Goal: Transaction & Acquisition: Purchase product/service

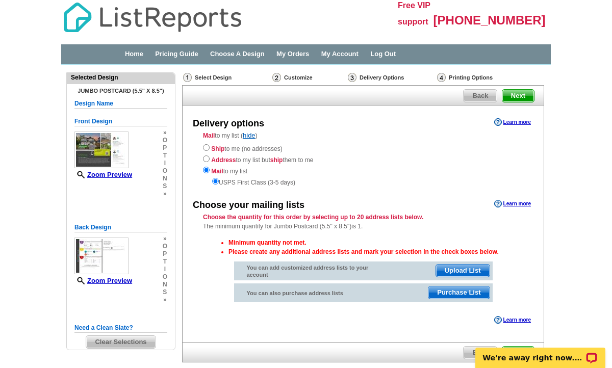
click at [461, 291] on span "Purchase List" at bounding box center [458, 293] width 61 height 12
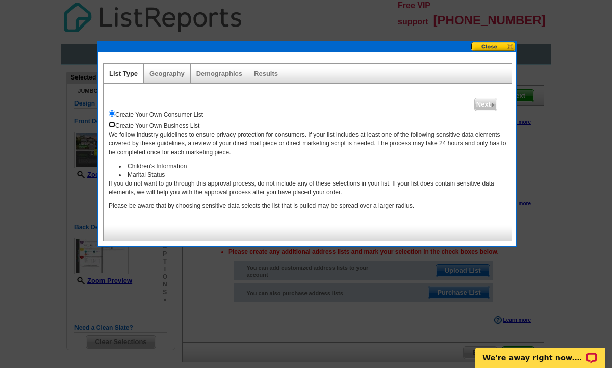
click at [114, 126] on input "radio" at bounding box center [112, 124] width 7 height 7
radio input "true"
click at [493, 101] on span "Next" at bounding box center [486, 104] width 22 height 12
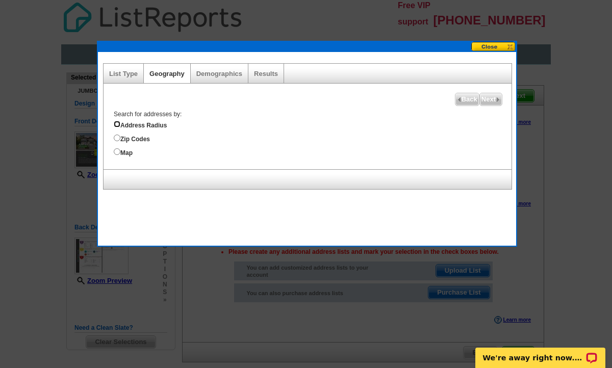
click at [117, 126] on input "Address Radius" at bounding box center [117, 124] width 7 height 7
radio input "true"
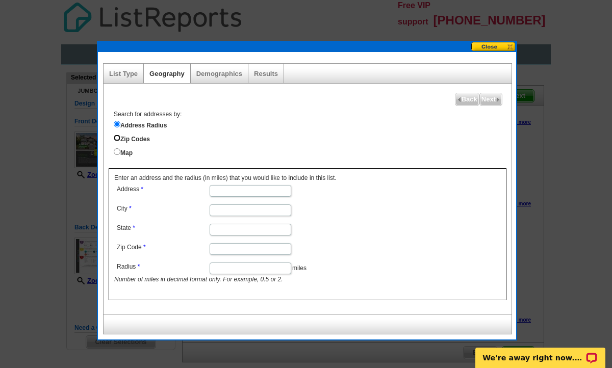
click at [117, 138] on input "Zip Codes" at bounding box center [117, 138] width 7 height 7
radio input "true"
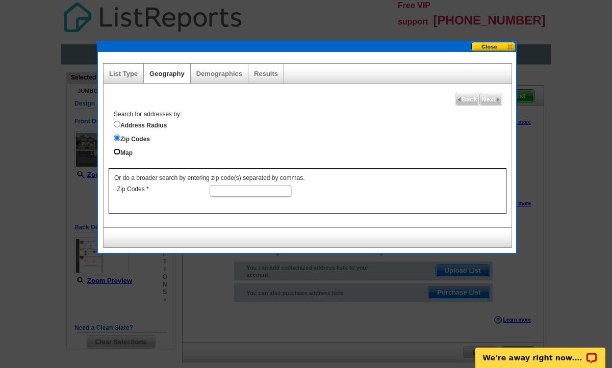
click at [117, 150] on input "Map" at bounding box center [117, 151] width 7 height 7
radio input "true"
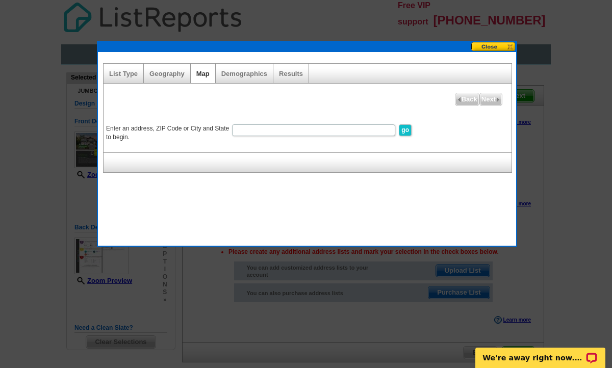
click at [266, 128] on input "Enter an address, ZIP Code or City and State to begin." at bounding box center [313, 130] width 163 height 12
type input "48 Village Crest Drive, Greenville, SC 29607"
click at [407, 129] on input "go" at bounding box center [405, 130] width 13 height 12
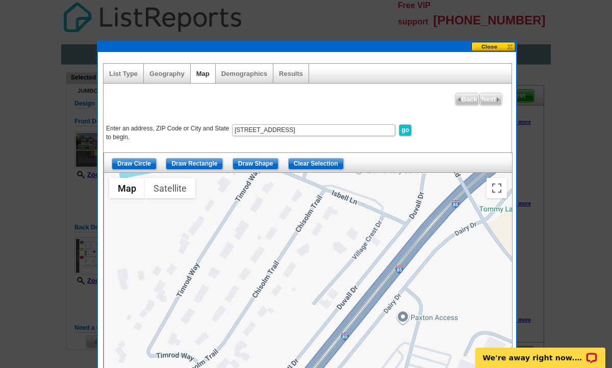
click at [424, 151] on div "Enter an address, ZIP Code or City and State to begin. 48 Village Crest Drive, …" at bounding box center [308, 265] width 408 height 325
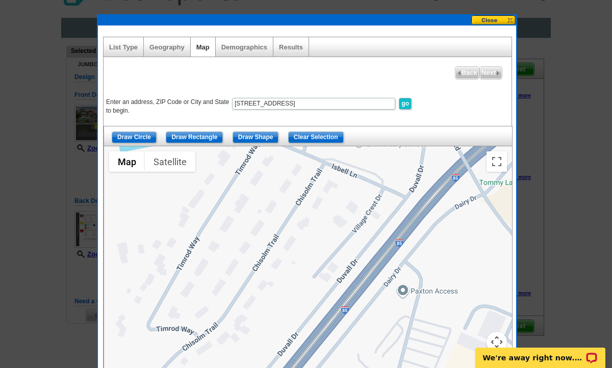
scroll to position [25, 0]
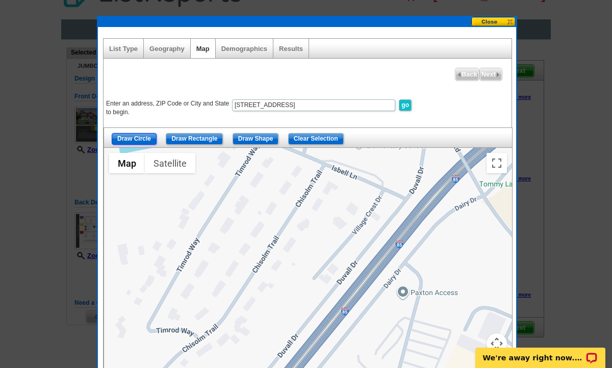
click at [144, 134] on input "Draw Circle" at bounding box center [134, 139] width 45 height 12
click at [316, 286] on div at bounding box center [308, 275] width 408 height 255
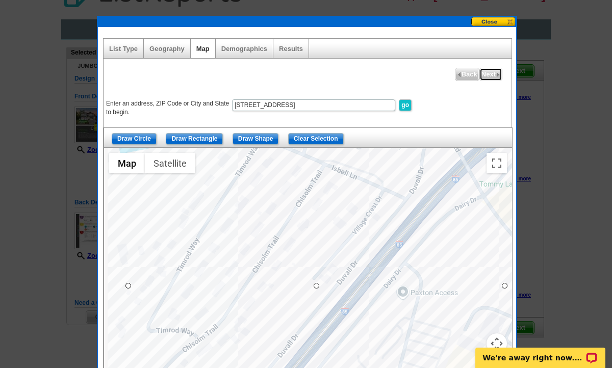
click at [493, 76] on span "Next" at bounding box center [491, 74] width 22 height 12
select select
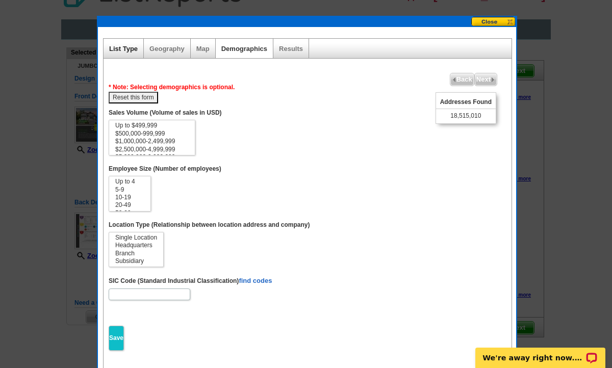
click at [123, 50] on link "List Type" at bounding box center [123, 49] width 29 height 8
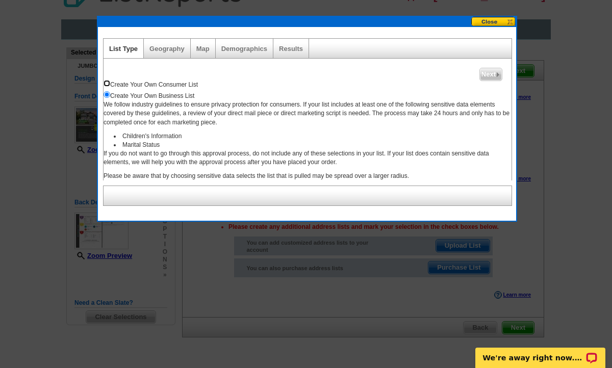
click at [107, 82] on input "radio" at bounding box center [107, 83] width 7 height 7
radio input "true"
click at [497, 75] on img at bounding box center [498, 74] width 5 height 5
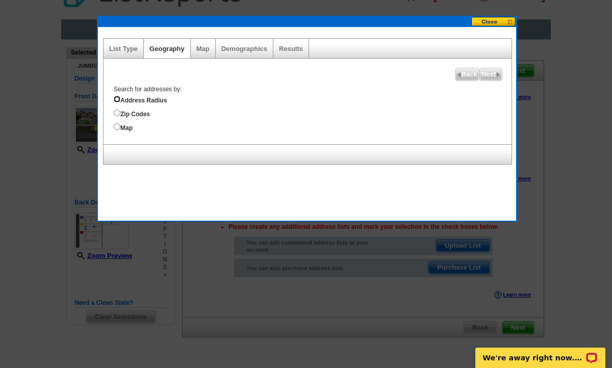
click at [117, 98] on input "Address Radius" at bounding box center [117, 99] width 7 height 7
radio input "true"
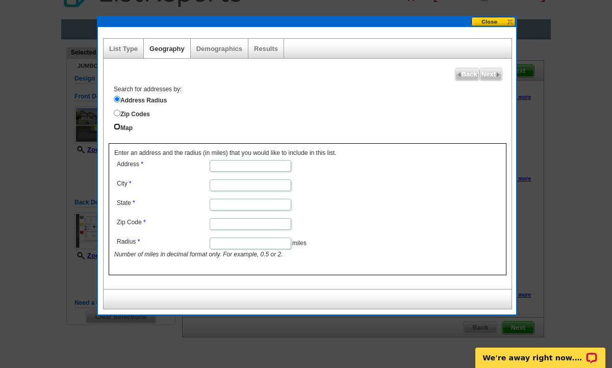
click at [115, 125] on input "Map" at bounding box center [117, 126] width 7 height 7
radio input "true"
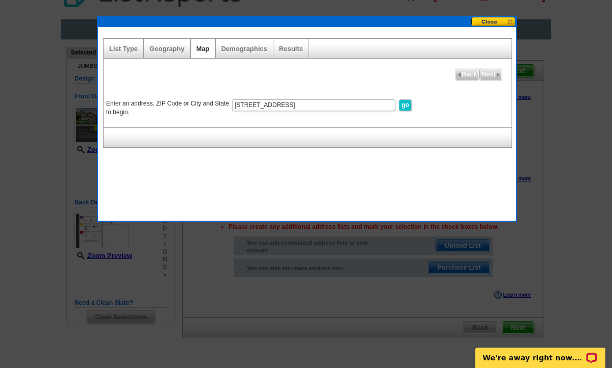
click at [408, 104] on input "go" at bounding box center [405, 105] width 13 height 12
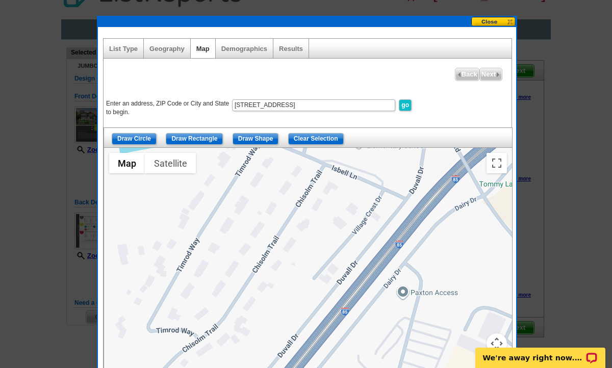
click at [317, 296] on div at bounding box center [308, 275] width 408 height 255
click at [152, 140] on input "Draw Circle" at bounding box center [134, 139] width 45 height 12
click at [144, 138] on input "Draw Circle" at bounding box center [134, 139] width 45 height 12
click at [489, 73] on span "Next" at bounding box center [491, 74] width 22 height 12
select select
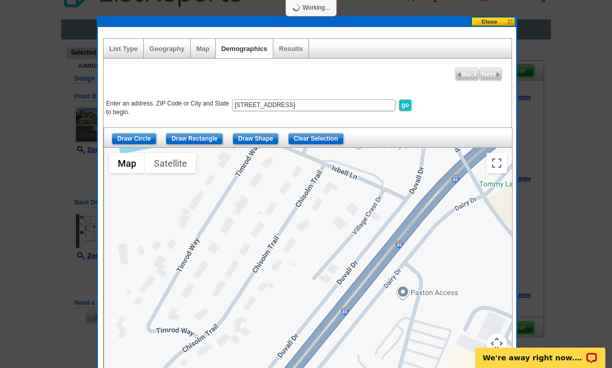
select select
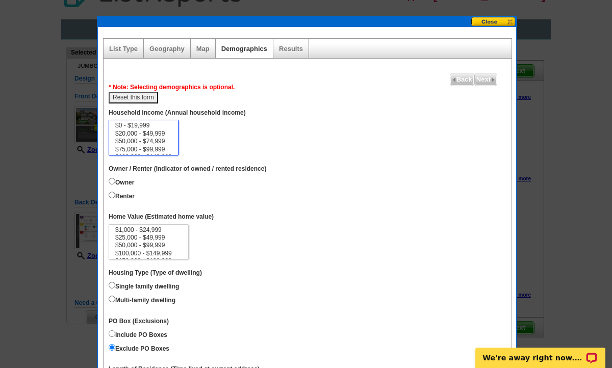
drag, startPoint x: 176, startPoint y: 127, endPoint x: 173, endPoint y: 140, distance: 13.1
click at [173, 140] on select "$0 - $19,999 $20,000 - $49,999 $50,000 - $74,999 $75,000 - $99,999 $100,000 - $…" at bounding box center [144, 138] width 70 height 36
select select "150000-199999"
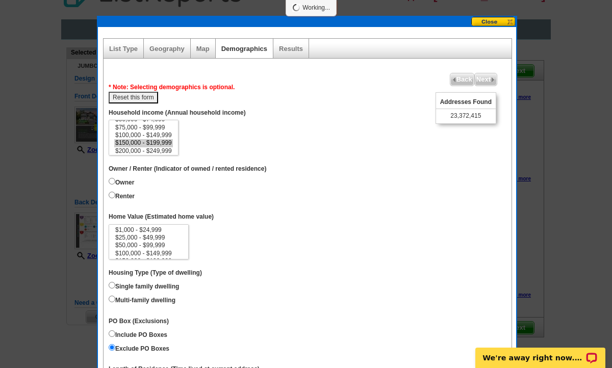
click at [265, 200] on dd "Owner Renter" at bounding box center [308, 190] width 398 height 28
click at [264, 314] on dt "PO Box (Exclusions)" at bounding box center [308, 320] width 398 height 16
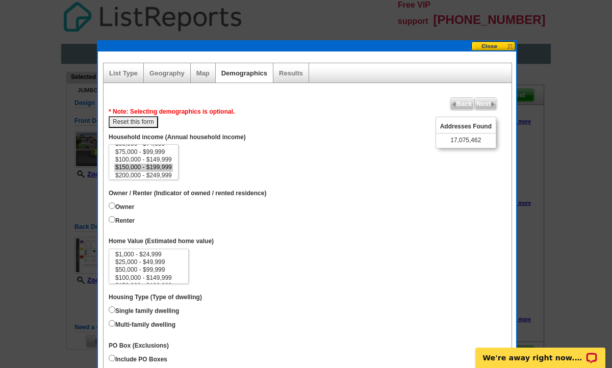
scroll to position [0, 0]
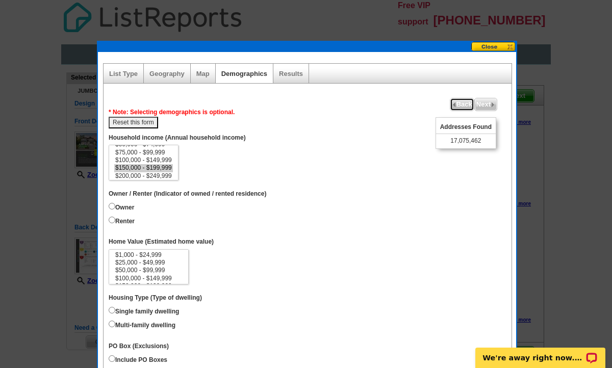
click at [465, 103] on span "Back" at bounding box center [461, 104] width 23 height 12
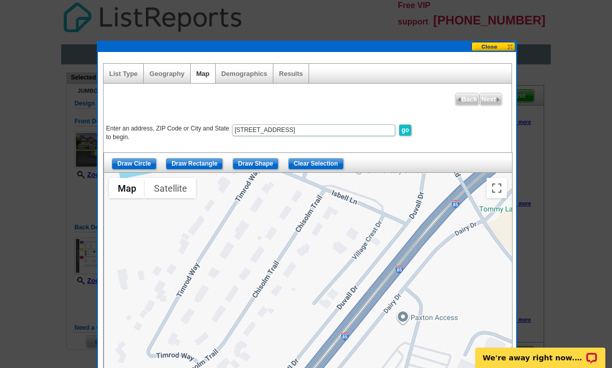
click at [340, 307] on div at bounding box center [308, 300] width 408 height 255
click at [150, 162] on input "Draw Circle" at bounding box center [134, 164] width 45 height 12
click at [339, 303] on div at bounding box center [308, 300] width 408 height 255
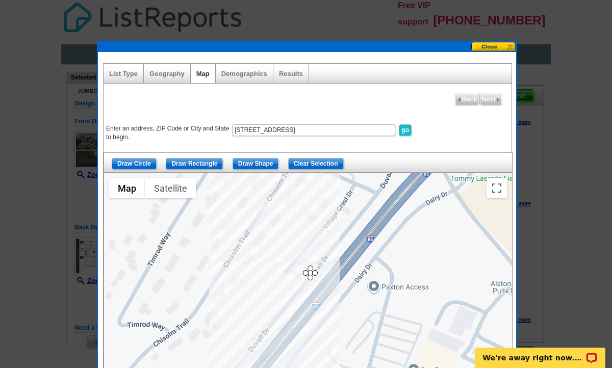
drag, startPoint x: 339, startPoint y: 303, endPoint x: 311, endPoint y: 267, distance: 46.1
click at [311, 267] on div at bounding box center [308, 300] width 408 height 255
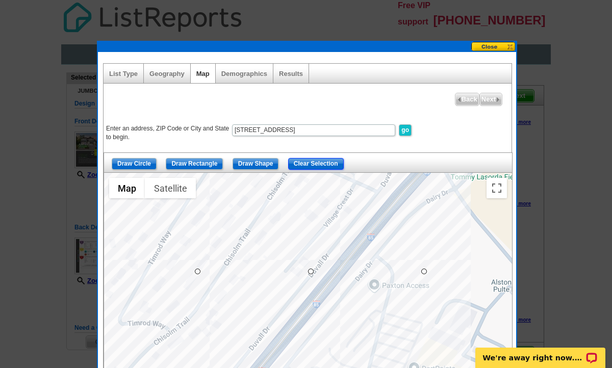
click at [332, 163] on input "Clear Selection" at bounding box center [316, 164] width 56 height 12
click at [162, 72] on link "Geography" at bounding box center [166, 74] width 35 height 8
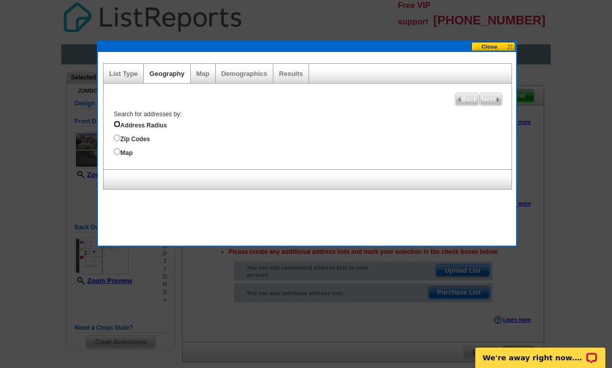
click at [117, 124] on input "Address Radius" at bounding box center [117, 124] width 7 height 7
radio input "true"
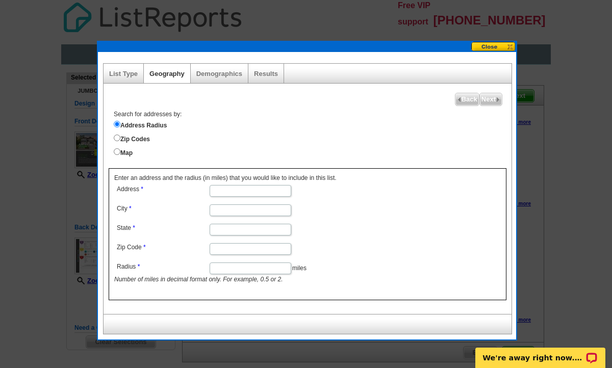
click at [223, 193] on input "Address" at bounding box center [251, 191] width 82 height 12
type input "48 Village Crest Drive"
click at [245, 207] on input "City" at bounding box center [251, 210] width 82 height 12
type input "Greenville"
type input "SC"
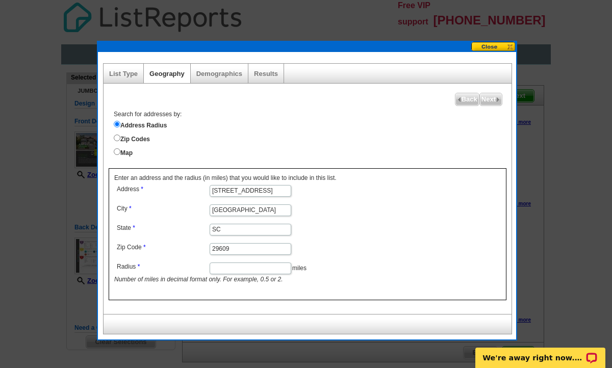
click at [242, 245] on input "29609" at bounding box center [251, 249] width 82 height 12
type input "29607"
click at [332, 251] on dd "29607" at bounding box center [249, 248] width 271 height 15
click at [265, 266] on input "Radius" at bounding box center [251, 269] width 82 height 12
type input "1"
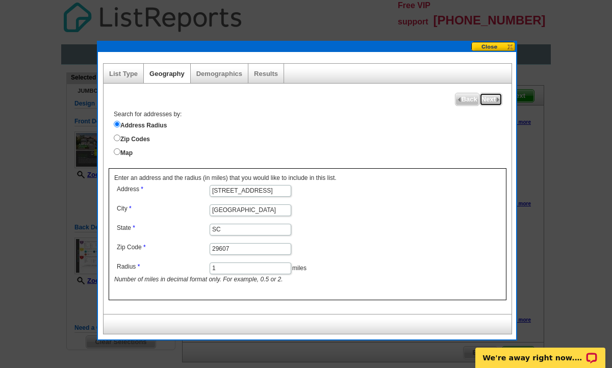
click at [491, 99] on span "Next" at bounding box center [491, 99] width 22 height 12
select select
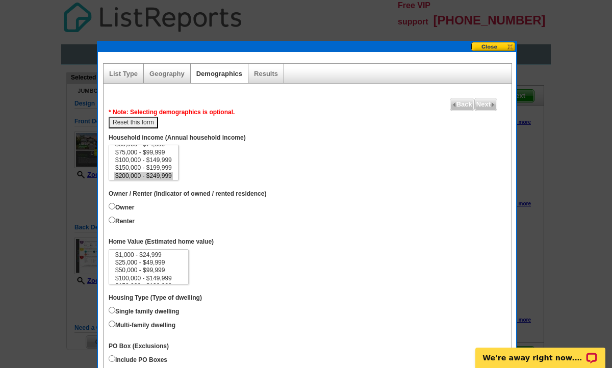
scroll to position [14, 0]
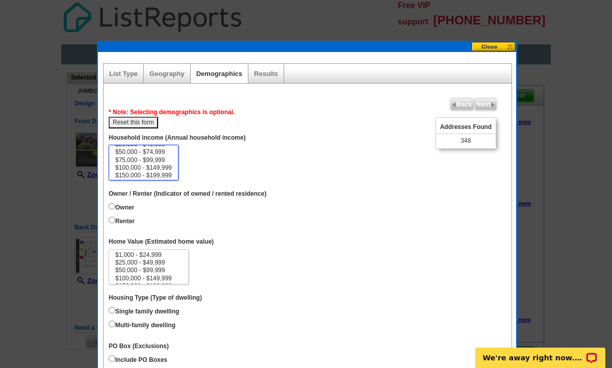
select select "150000-199999"
click at [166, 175] on option "$150,000 - $199,999" at bounding box center [143, 176] width 59 height 8
click at [486, 102] on span "Next" at bounding box center [486, 104] width 22 height 12
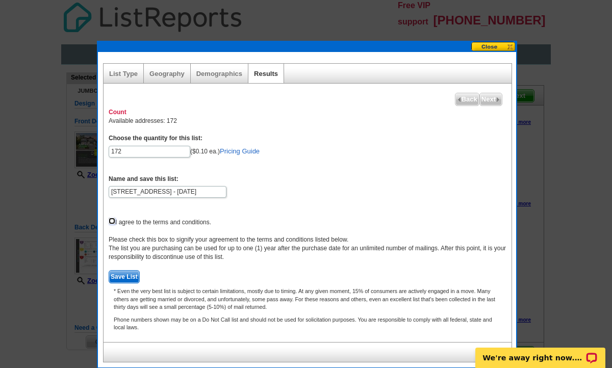
click at [111, 221] on input "checkbox" at bounding box center [112, 221] width 7 height 7
checkbox input "true"
click at [125, 277] on span "Save List" at bounding box center [124, 277] width 30 height 12
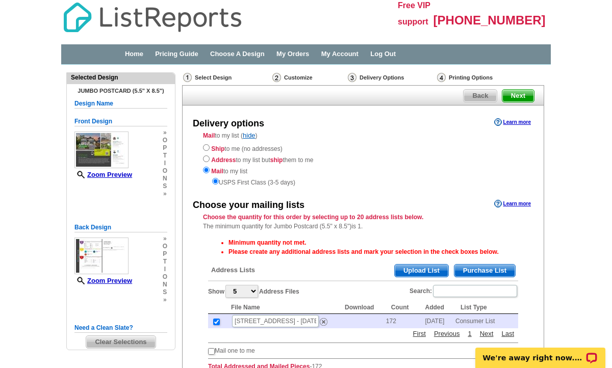
click at [536, 274] on div "Choose your mailing lists Learn more Choose the quantity for this order by sele…" at bounding box center [363, 290] width 361 height 186
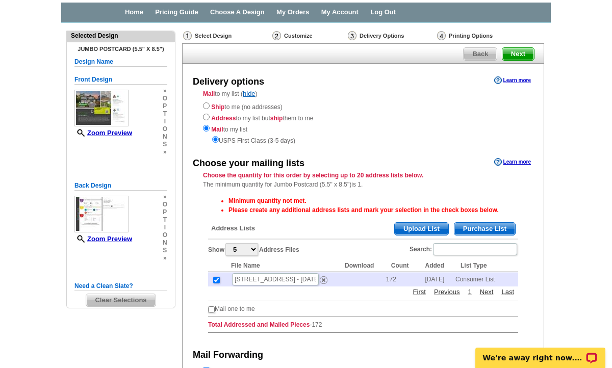
scroll to position [41, 0]
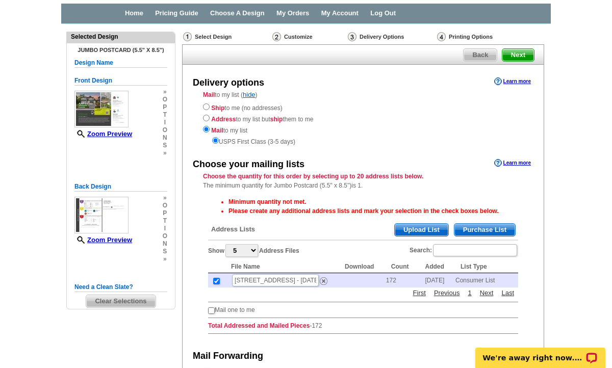
click at [503, 228] on span "Purchase List" at bounding box center [484, 230] width 61 height 12
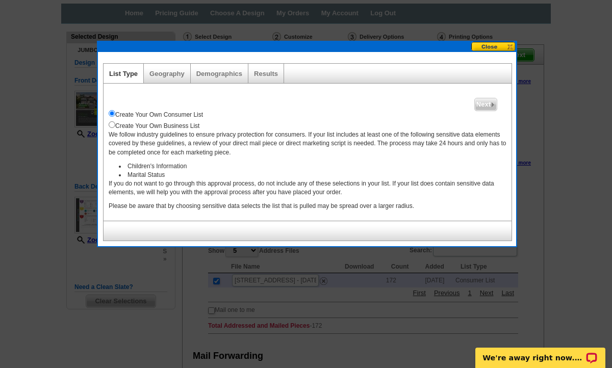
click at [497, 46] on button at bounding box center [493, 47] width 45 height 10
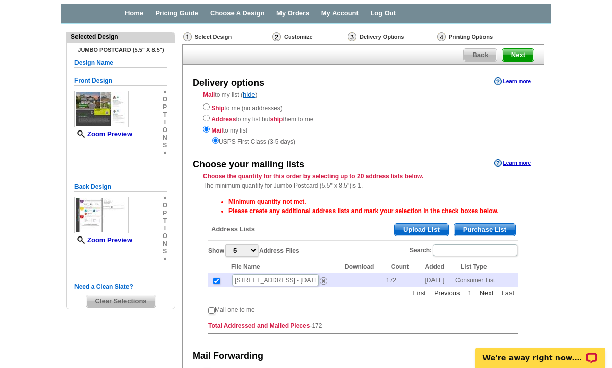
click at [430, 230] on span "Upload List" at bounding box center [422, 230] width 54 height 12
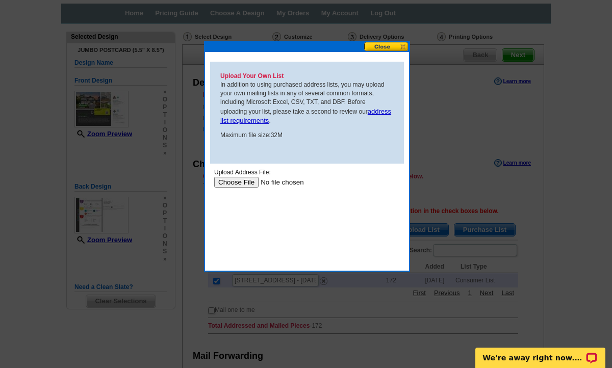
scroll to position [0, 0]
click at [254, 179] on input "file" at bounding box center [278, 181] width 129 height 11
click at [385, 47] on button at bounding box center [386, 47] width 45 height 10
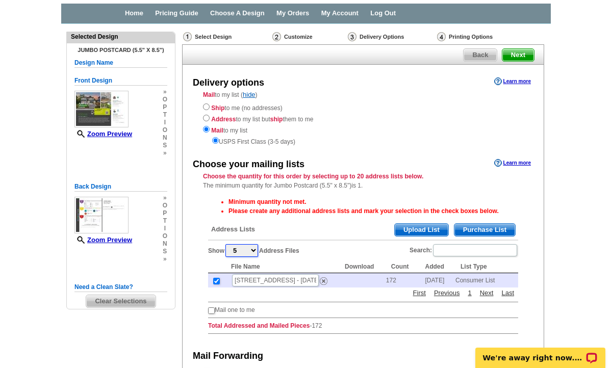
click at [240, 252] on select "5 10 25 50 100" at bounding box center [241, 250] width 33 height 13
select select "100"
click at [227, 244] on select "5 10 25 50 100" at bounding box center [241, 250] width 33 height 13
click at [436, 312] on div "Minimum quantity not met. Please create any additional address lists and mark y…" at bounding box center [363, 267] width 320 height 150
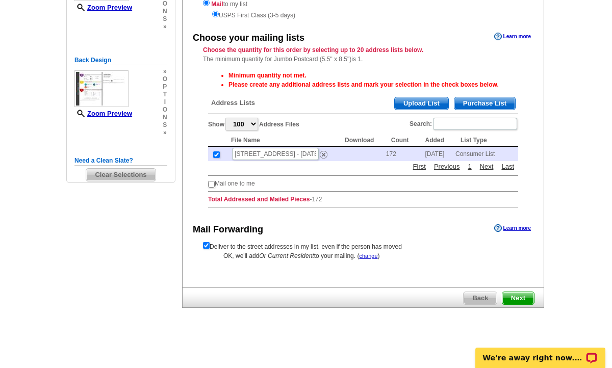
scroll to position [168, 0]
click at [521, 299] on span "Next" at bounding box center [518, 298] width 32 height 12
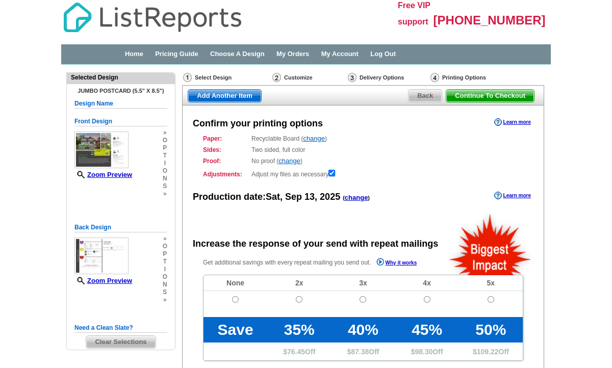
click at [532, 300] on div "Get additional savings with every repeat mailing you send out. Why it works Non…" at bounding box center [363, 338] width 361 height 162
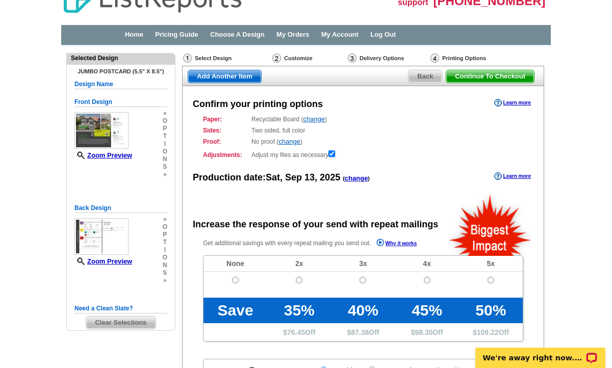
scroll to position [20, 0]
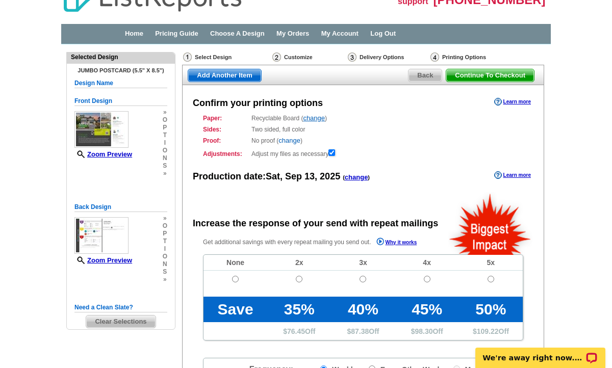
click at [293, 143] on link "change" at bounding box center [289, 141] width 22 height 8
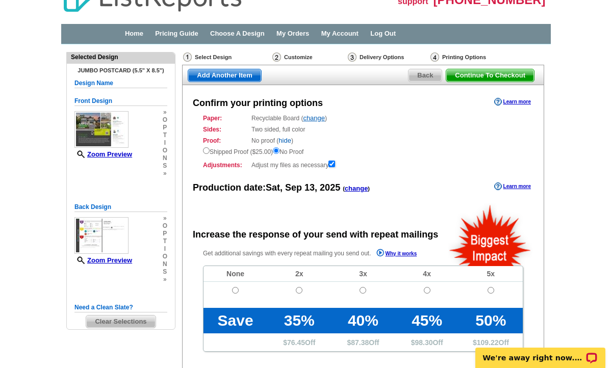
radio input "false"
click at [389, 156] on div "Shipped Proof ($25.00) No Proof" at bounding box center [363, 150] width 320 height 11
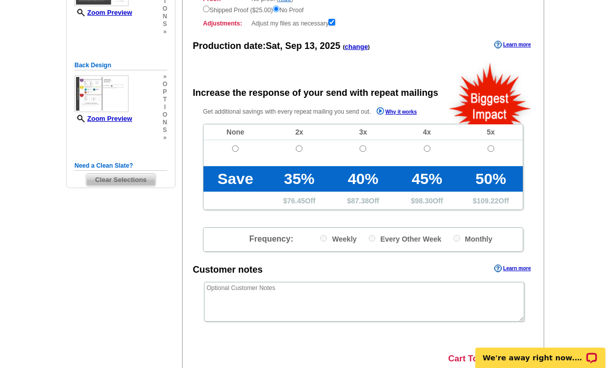
scroll to position [163, 0]
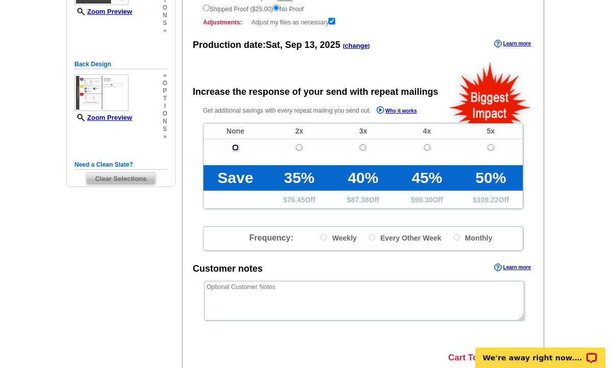
click at [238, 148] on input "radio" at bounding box center [235, 147] width 7 height 7
radio input "true"
click at [296, 144] on input "radio" at bounding box center [299, 147] width 7 height 7
radio input "true"
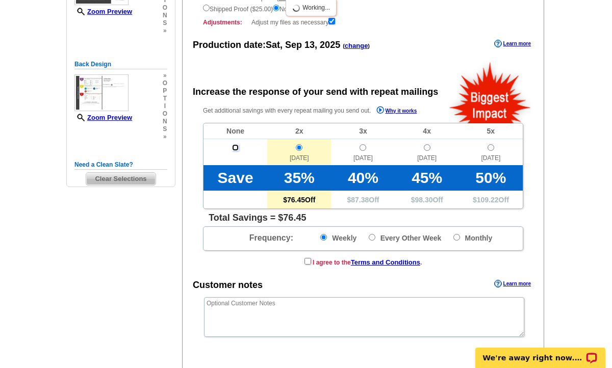
click at [238, 148] on input "radio" at bounding box center [235, 147] width 7 height 7
radio input "true"
radio input "false"
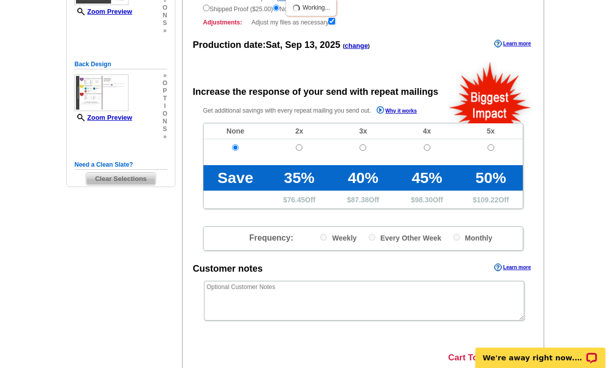
click at [193, 192] on div "Get additional savings with every repeat mailing you send out. Why it works Non…" at bounding box center [363, 178] width 361 height 146
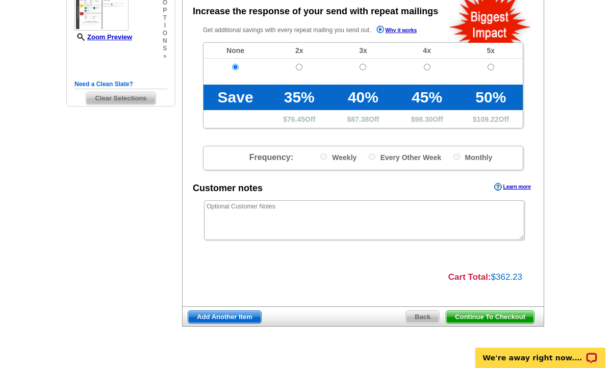
scroll to position [264, 0]
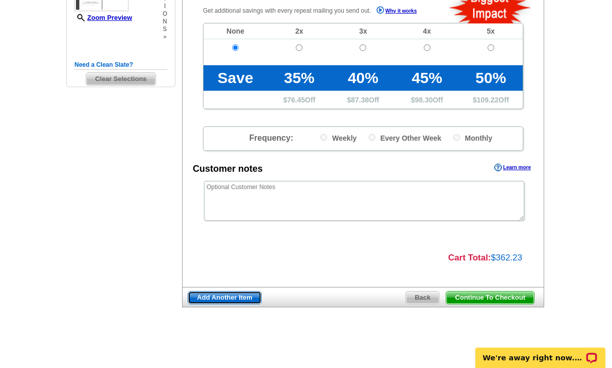
click at [248, 298] on span "Add Another Item" at bounding box center [224, 298] width 73 height 12
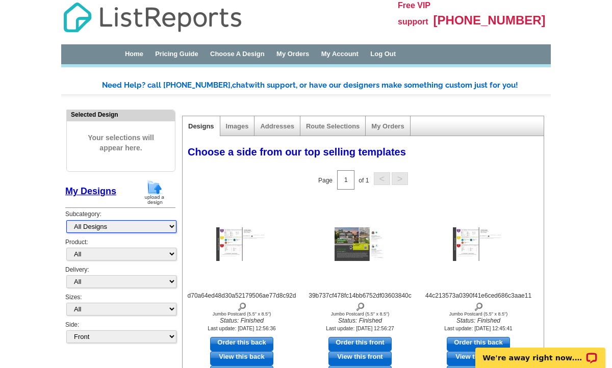
click at [140, 223] on select "All Designs Finished Designs Unfinished Designs" at bounding box center [121, 226] width 110 height 13
click at [66, 220] on select "All Designs Finished Designs Unfinished Designs" at bounding box center [121, 226] width 110 height 13
click at [137, 250] on select "All Postcards Letters and flyers Business Cards Door Hangers Greeting Cards" at bounding box center [121, 254] width 110 height 13
select select "1"
click at [66, 248] on select "All Postcards Letters and flyers Business Cards Door Hangers Greeting Cards" at bounding box center [121, 254] width 110 height 13
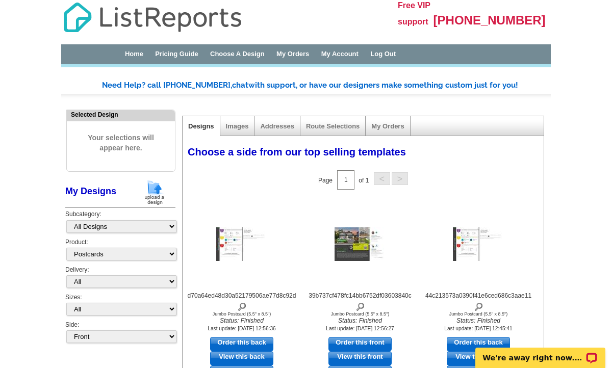
click at [97, 193] on link "My Designs" at bounding box center [90, 191] width 51 height 10
click at [278, 132] on div "Addresses" at bounding box center [276, 126] width 45 height 20
click at [278, 125] on link "Addresses" at bounding box center [277, 126] width 34 height 8
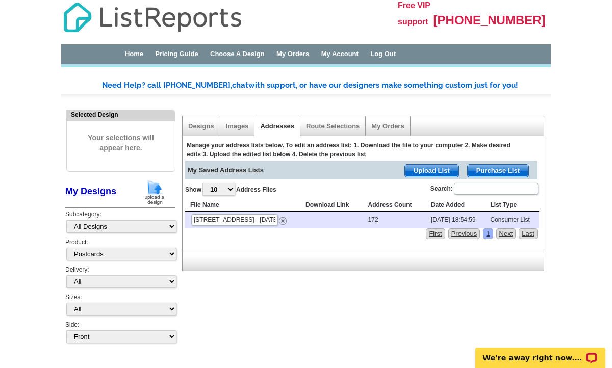
click at [152, 141] on span "Your selections will appear here." at bounding box center [120, 142] width 93 height 41
click at [196, 127] on link "Designs" at bounding box center [201, 126] width 26 height 8
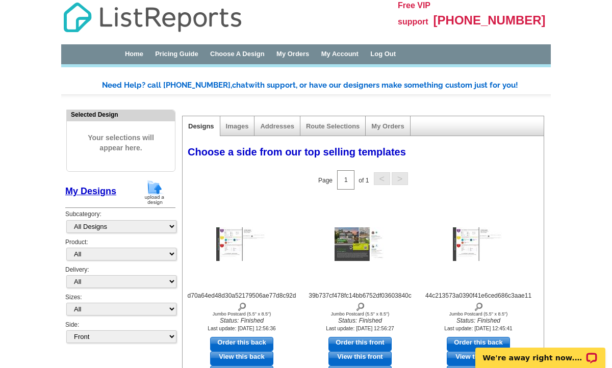
click at [358, 56] on link "My Account" at bounding box center [339, 54] width 37 height 8
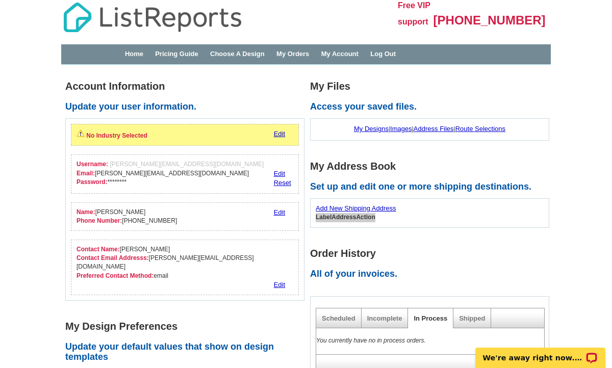
click at [175, 57] on link "Pricing Guide" at bounding box center [176, 54] width 43 height 8
click at [280, 132] on link "Edit" at bounding box center [279, 134] width 11 height 8
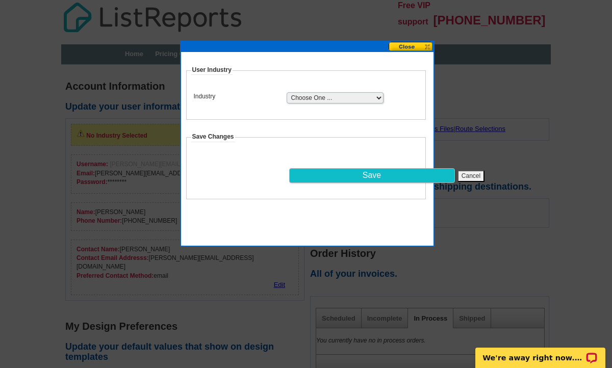
click at [316, 96] on select "Choose One ... Residential Real Estate Accounting Agriculture Architecture Arts…" at bounding box center [335, 97] width 97 height 11
select select "2"
click at [287, 92] on select "Choose One ... Residential Real Estate Accounting Agriculture Architecture Arts…" at bounding box center [335, 97] width 97 height 11
click at [359, 170] on input "Save" at bounding box center [372, 175] width 166 height 15
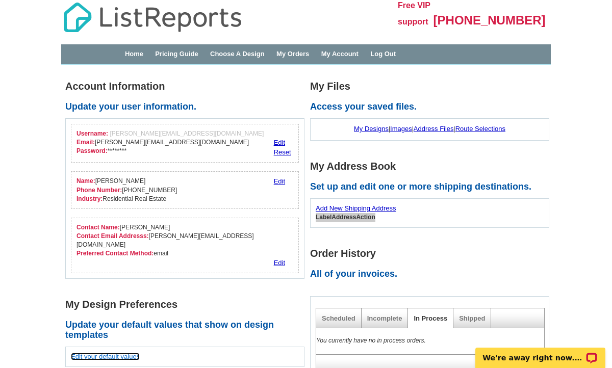
click at [132, 353] on link "Edit your default values" at bounding box center [105, 357] width 69 height 8
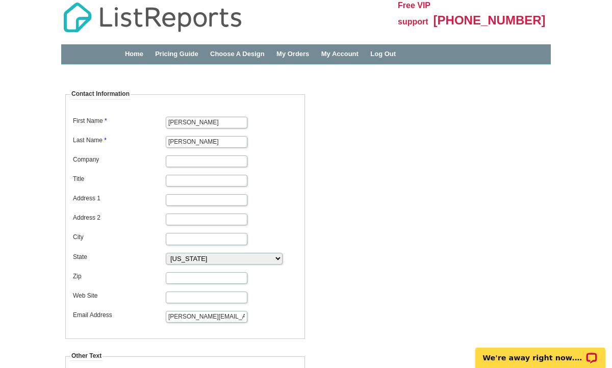
click at [138, 51] on link "Home" at bounding box center [134, 54] width 18 height 8
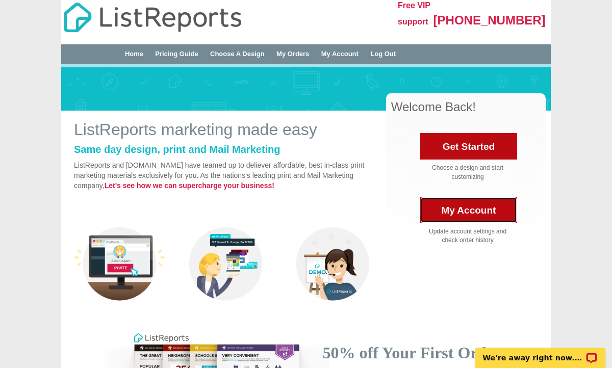
click at [441, 216] on link "My Account" at bounding box center [468, 210] width 97 height 27
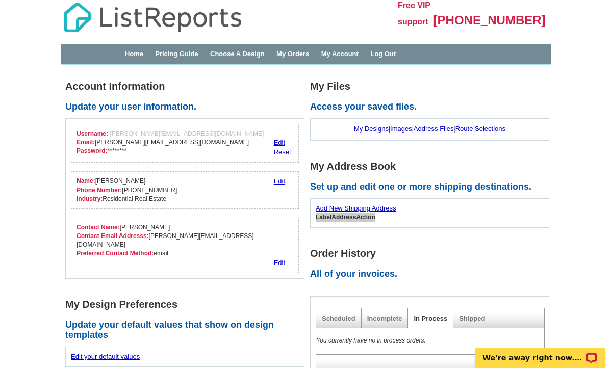
click at [488, 251] on h1 "Order History" at bounding box center [432, 253] width 245 height 11
click at [390, 321] on link "Incomplete" at bounding box center [384, 319] width 35 height 8
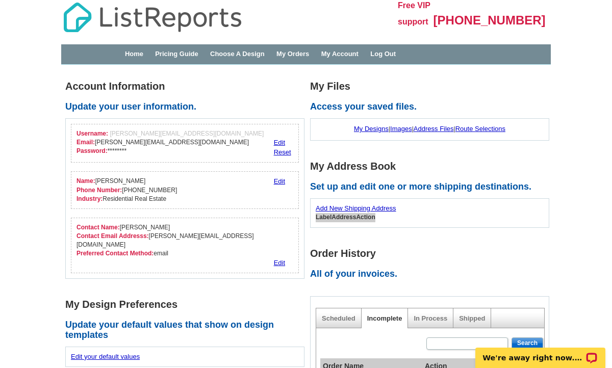
click at [450, 281] on div "Order History All of your invoices. Scheduled Incomplete In Process Shipped Sea…" at bounding box center [432, 353] width 245 height 210
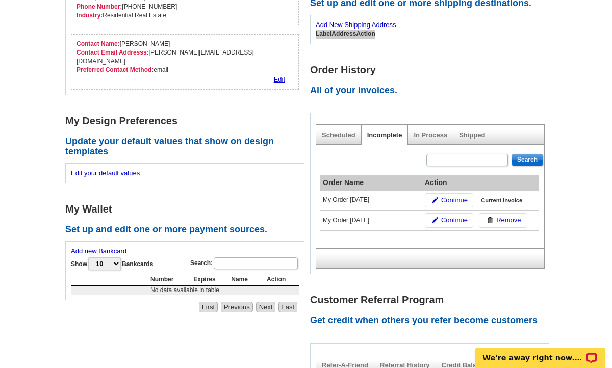
scroll to position [204, 0]
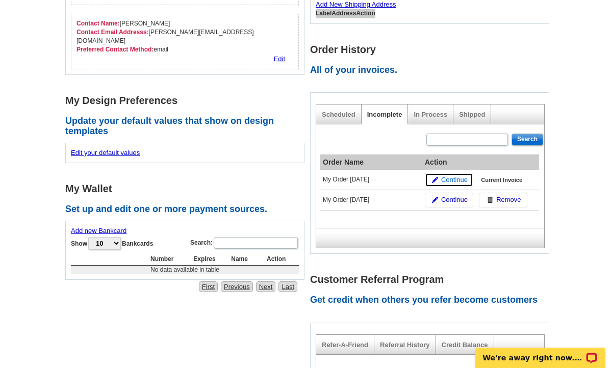
click at [444, 179] on span "Continue" at bounding box center [454, 180] width 27 height 10
click at [461, 179] on span "Continue" at bounding box center [454, 180] width 27 height 10
click at [461, 199] on span "Continue" at bounding box center [454, 200] width 27 height 10
click at [550, 297] on h2 "Get credit when others you refer become customers" at bounding box center [432, 300] width 245 height 10
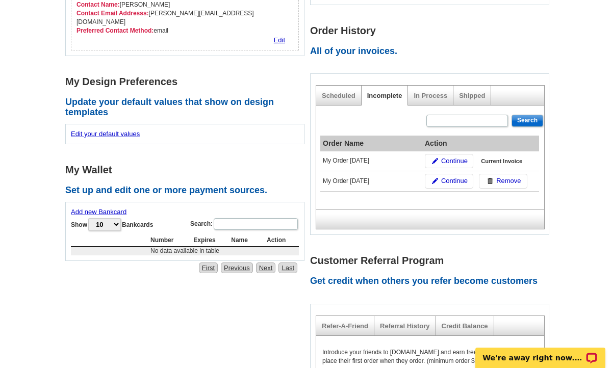
scroll to position [224, 0]
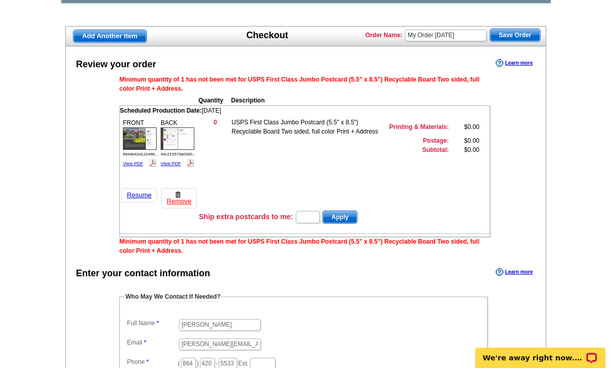
click at [305, 218] on input "text" at bounding box center [308, 217] width 24 height 12
type input "1"
click at [341, 215] on span "Apply" at bounding box center [340, 217] width 34 height 12
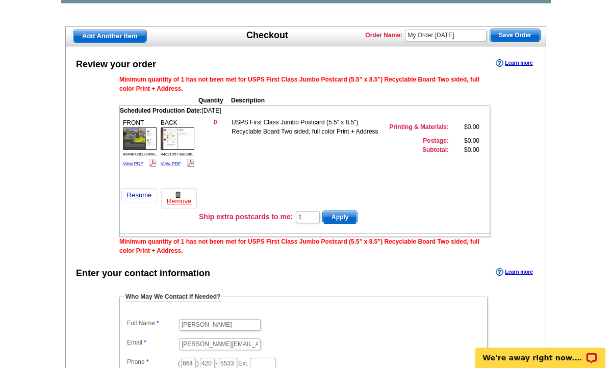
click at [515, 236] on div "Review your order Learn more Minimum quantity of 1 has not been met for USPS Fi…" at bounding box center [305, 282] width 481 height 473
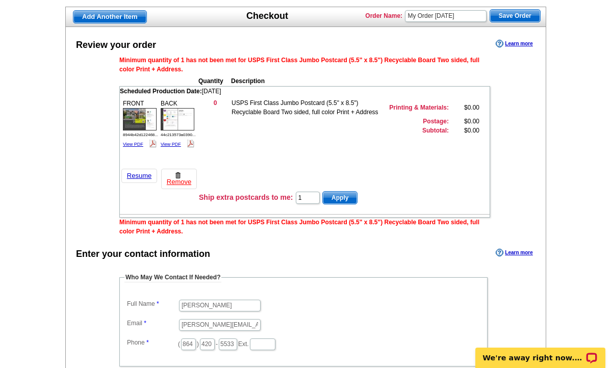
scroll to position [82, 0]
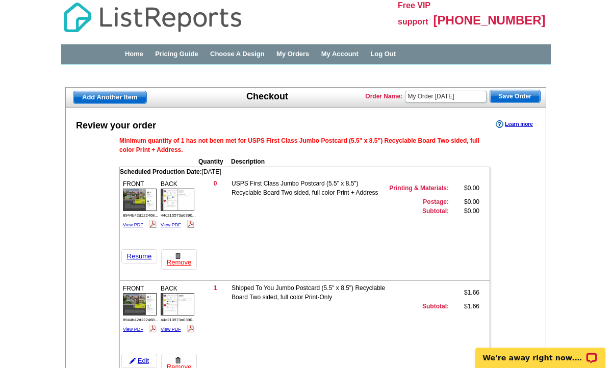
click at [146, 254] on link "Resume" at bounding box center [139, 256] width 36 height 14
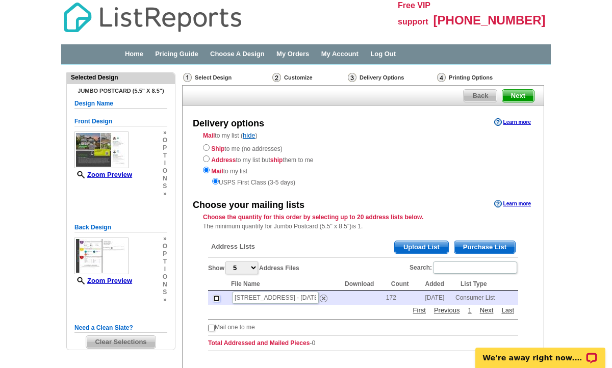
click at [217, 298] on input "checkbox" at bounding box center [216, 298] width 7 height 7
checkbox input "true"
click at [528, 302] on div "Choose your mailing lists Learn more Choose the quantity for this order by sele…" at bounding box center [363, 278] width 361 height 162
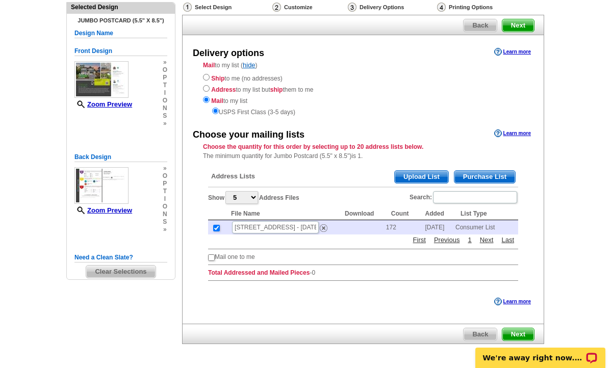
scroll to position [107, 0]
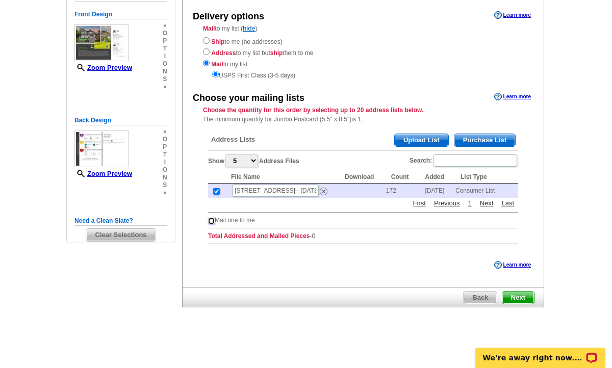
click at [212, 223] on input "checkbox" at bounding box center [211, 221] width 7 height 7
checkbox input "true"
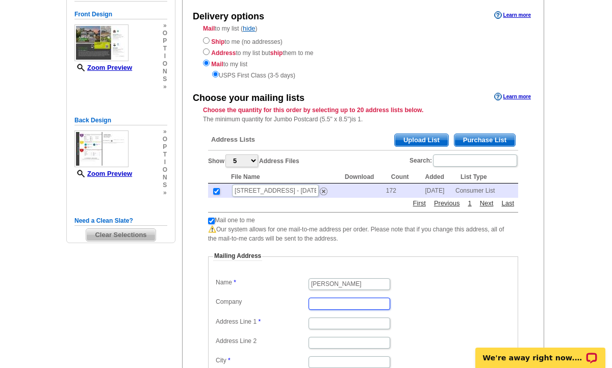
click at [356, 307] on input "Company" at bounding box center [349, 304] width 82 height 12
type input "My Upstate Home, LLC"
type input "[STREET_ADDRESS][PERSON_NAME]"
type input "West Union"
select select "SC"
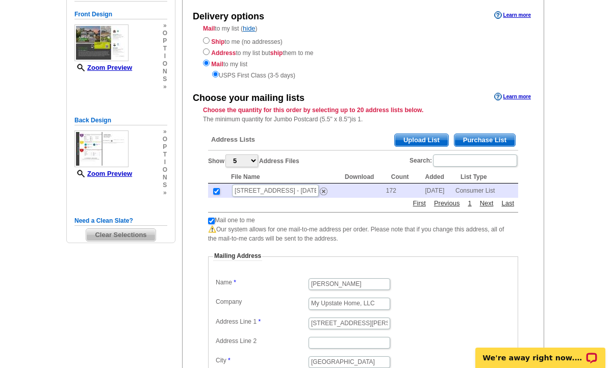
type input "29696"
click at [416, 291] on dd "[PERSON_NAME]" at bounding box center [363, 283] width 300 height 15
click at [370, 323] on input "1224 Melton Road" at bounding box center [349, 324] width 82 height 12
type input "101 Peaks Ct"
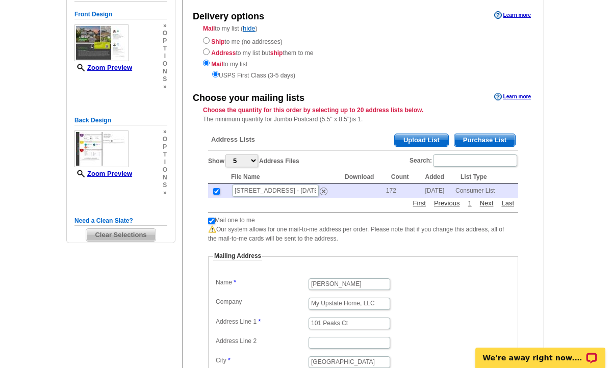
click at [407, 350] on dl "Label Mail-To-Me Name Heather Klepfer Company My Upstate Home, LLC Address Line…" at bounding box center [363, 342] width 300 height 132
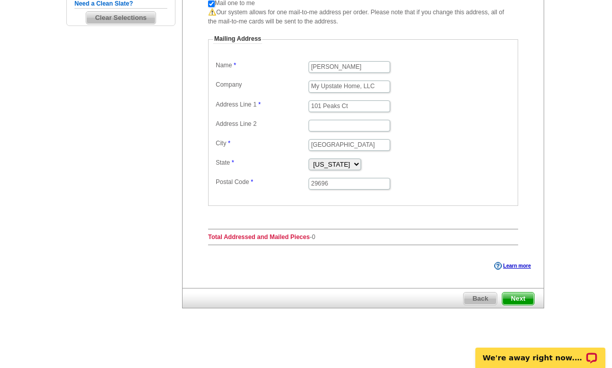
scroll to position [325, 0]
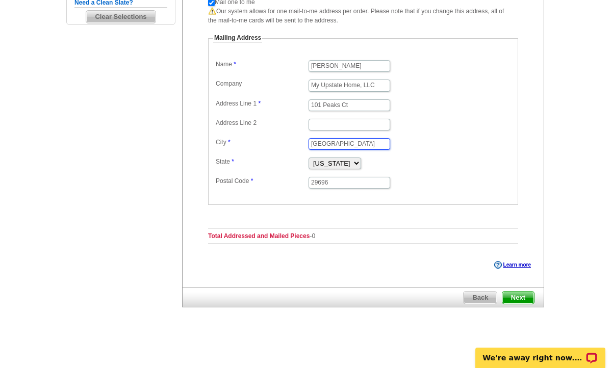
click at [354, 144] on input "West Union" at bounding box center [349, 144] width 82 height 12
type input "W"
type input "Taylors"
click at [327, 183] on input "29696" at bounding box center [349, 183] width 82 height 12
type input "29687"
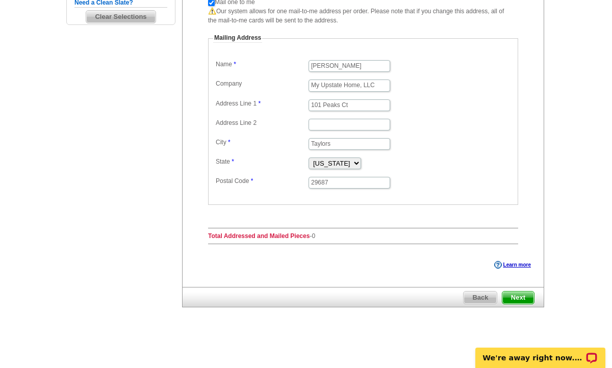
click at [443, 198] on fieldset "Mailing Address Label Mail-To-Me Name Heather Klepfer Company My Upstate Home, …" at bounding box center [363, 119] width 310 height 171
click at [436, 241] on div "Address Lists Purchase List Upload List Show 5 10 25 50 100 Address Files Searc…" at bounding box center [363, 80] width 320 height 345
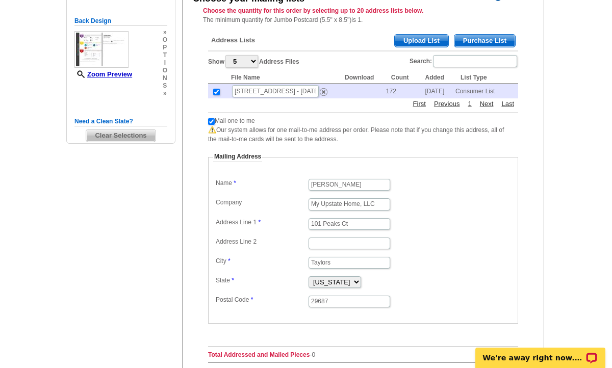
scroll to position [183, 0]
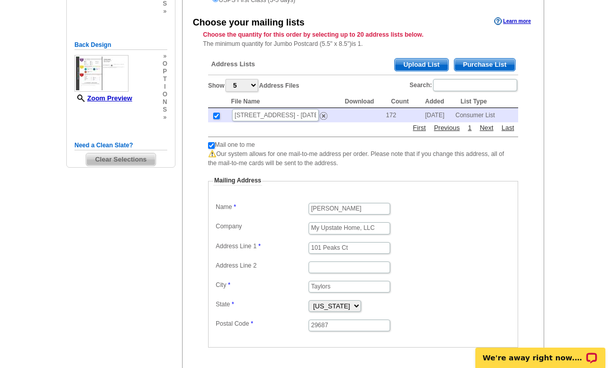
click at [428, 63] on span "Upload List" at bounding box center [422, 65] width 54 height 12
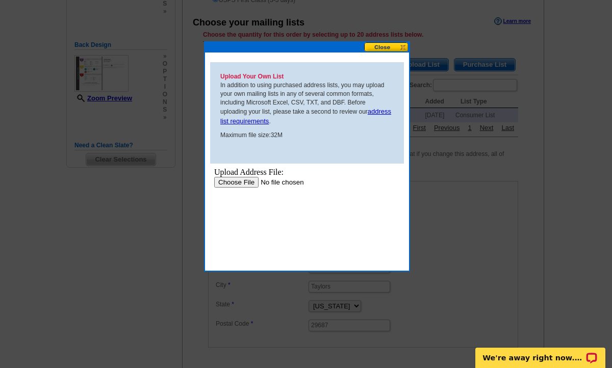
scroll to position [0, 0]
click at [380, 46] on button at bounding box center [386, 47] width 45 height 10
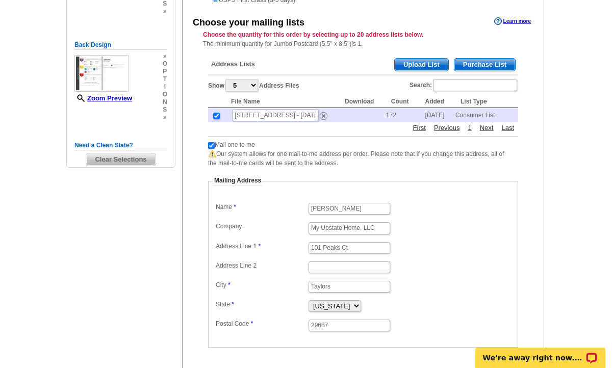
click at [477, 64] on span "Purchase List" at bounding box center [484, 65] width 61 height 12
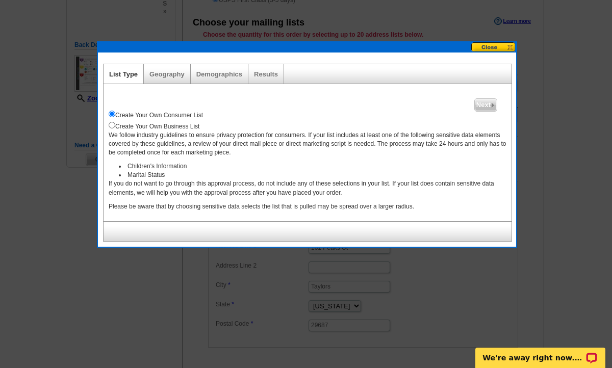
click at [491, 48] on button at bounding box center [493, 47] width 45 height 10
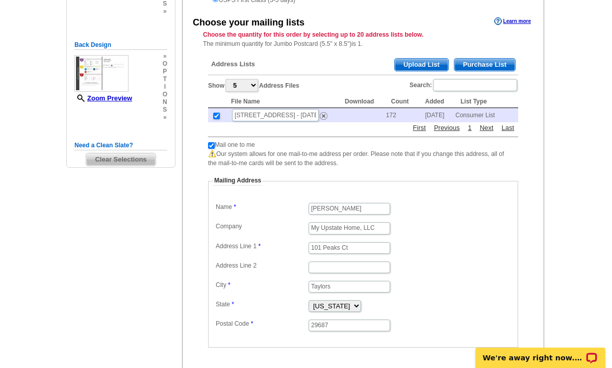
click at [531, 235] on div "Choose your mailing lists Learn more Choose the quantity for this order by sele…" at bounding box center [363, 205] width 361 height 380
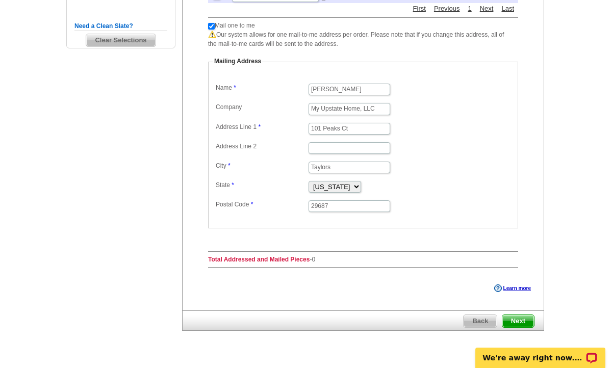
scroll to position [325, 0]
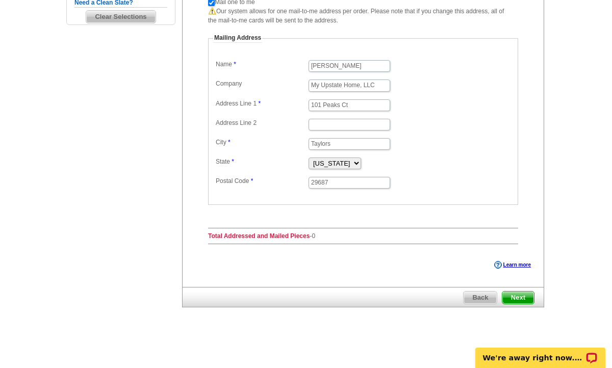
click at [529, 298] on span "Next" at bounding box center [518, 298] width 32 height 12
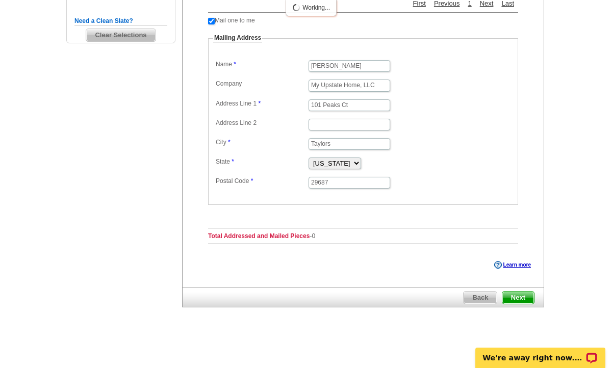
scroll to position [307, 0]
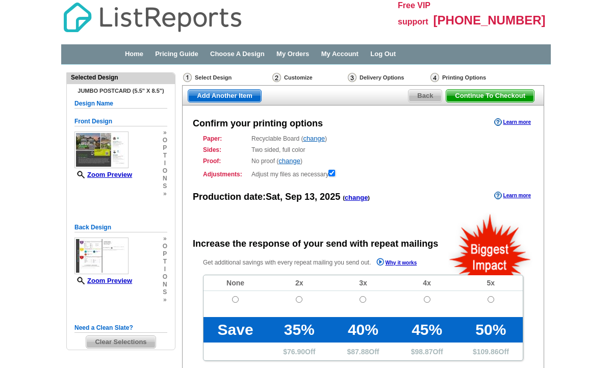
radio input "false"
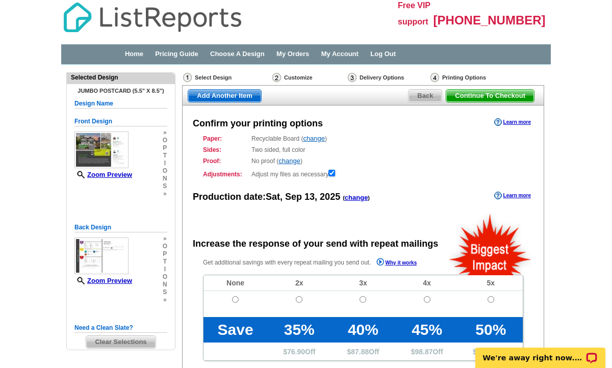
click at [417, 149] on div "Sides: Two sided, full color Two sided, full color" at bounding box center [363, 149] width 320 height 9
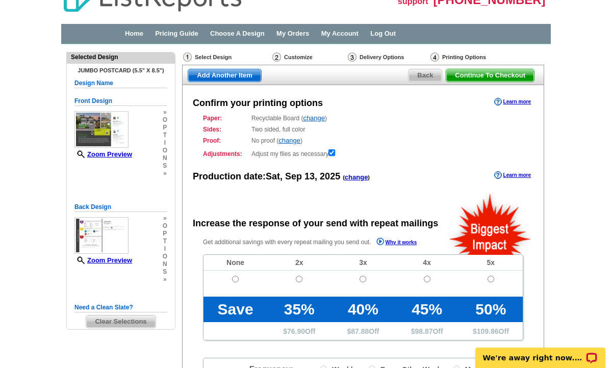
scroll to position [41, 0]
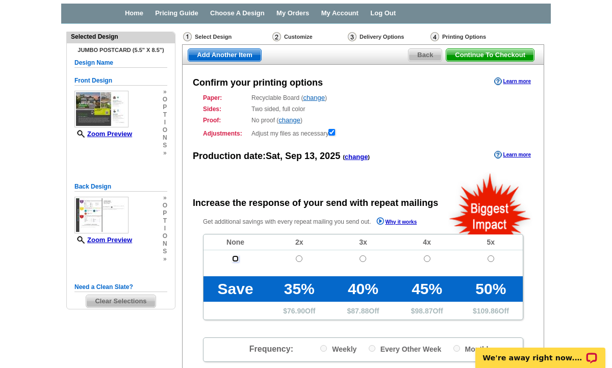
click at [236, 258] on input "radio" at bounding box center [235, 258] width 7 height 7
radio input "true"
click at [530, 263] on div "Get additional savings with every repeat mailing you send out. Why it works Non…" at bounding box center [363, 289] width 361 height 146
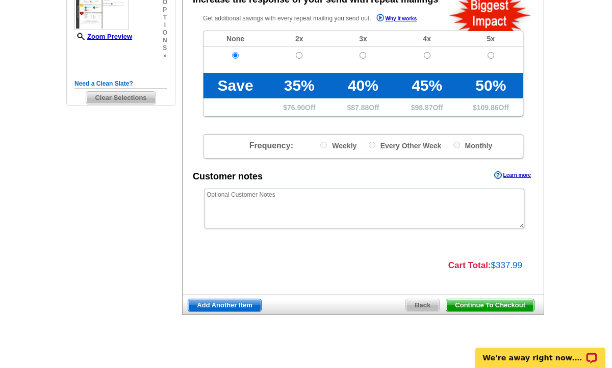
scroll to position [252, 0]
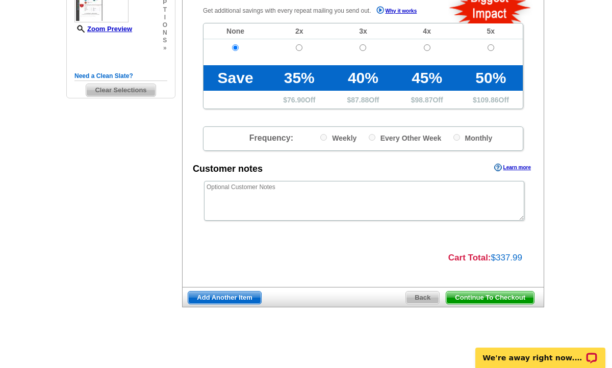
click at [517, 298] on span "Continue To Checkout" at bounding box center [490, 298] width 88 height 12
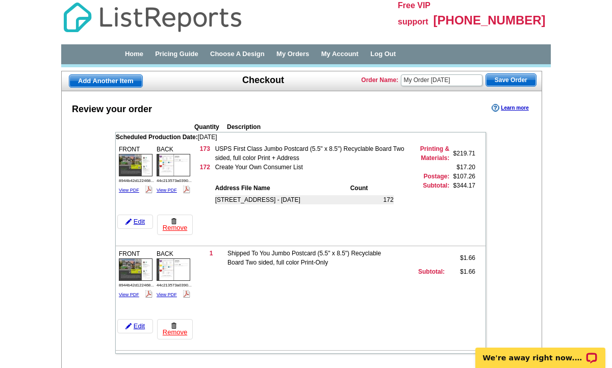
click at [499, 261] on div "Quantity Description Scheduled Production Date: [DATE] FRONT" at bounding box center [300, 237] width 410 height 234
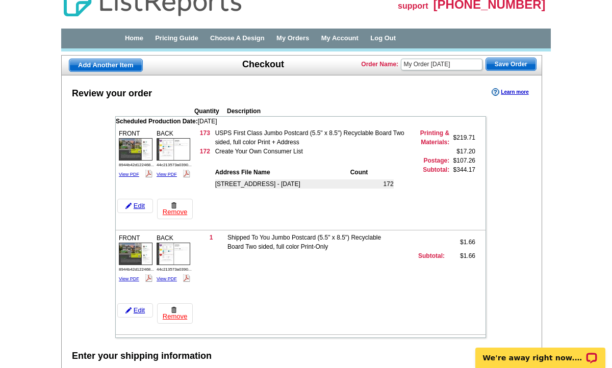
scroll to position [14, 0]
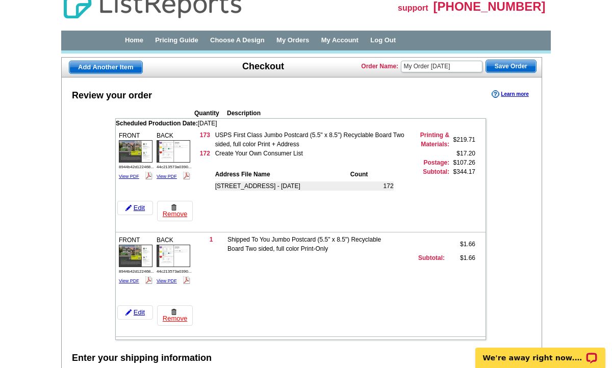
click at [511, 65] on span "Save Order" at bounding box center [511, 66] width 50 height 12
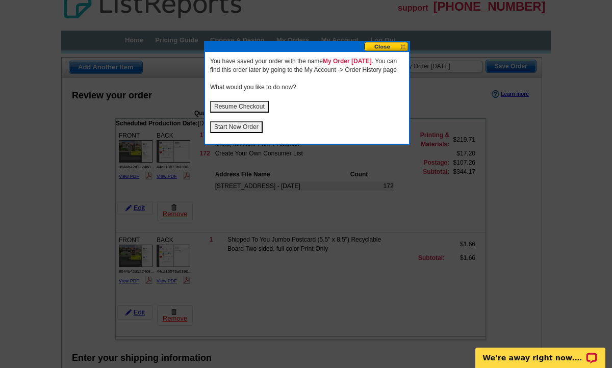
click at [381, 49] on button at bounding box center [386, 47] width 45 height 10
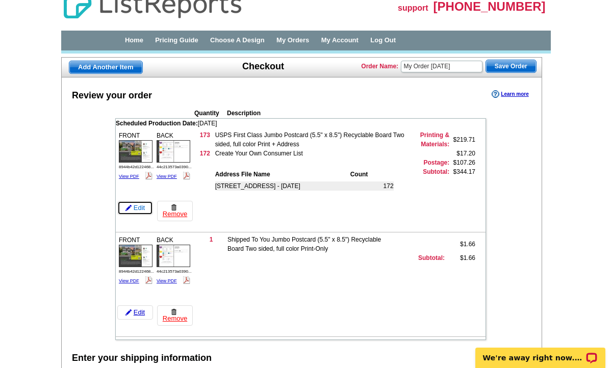
click at [141, 206] on link "Edit" at bounding box center [135, 208] width 36 height 14
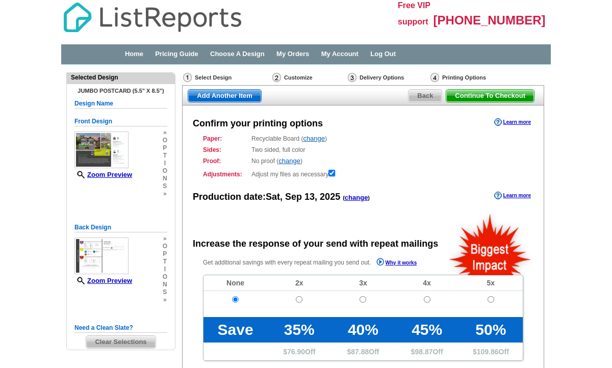
radio input "false"
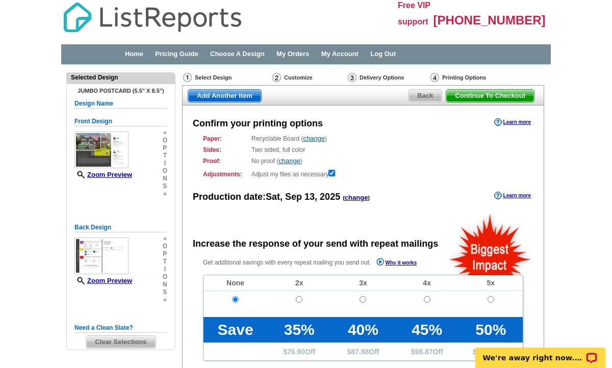
click at [390, 163] on div "Proof: No proof ( change ) Shipped Proof ($25.00) No Proof" at bounding box center [363, 161] width 320 height 9
click at [422, 96] on span "Back" at bounding box center [424, 96] width 33 height 12
click at [430, 95] on span "Back" at bounding box center [424, 96] width 33 height 12
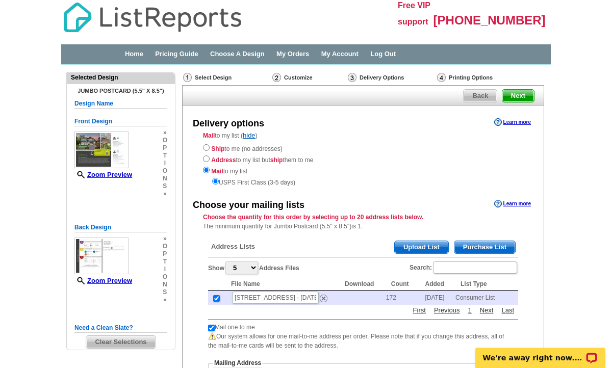
click at [469, 245] on span "Purchase List" at bounding box center [484, 247] width 61 height 12
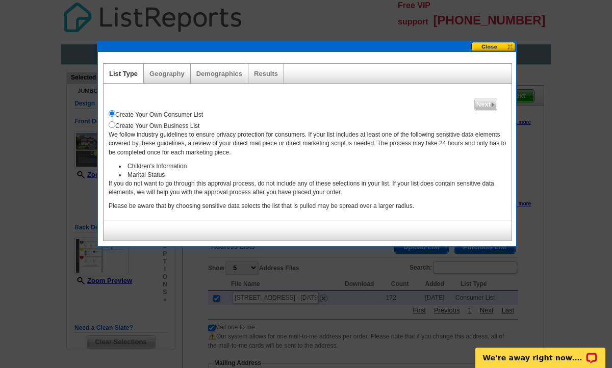
click at [179, 74] on link "Geography" at bounding box center [166, 74] width 35 height 8
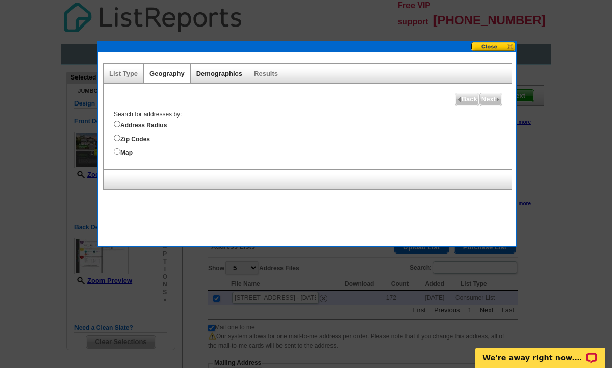
click at [215, 72] on link "Demographics" at bounding box center [219, 74] width 46 height 8
select select
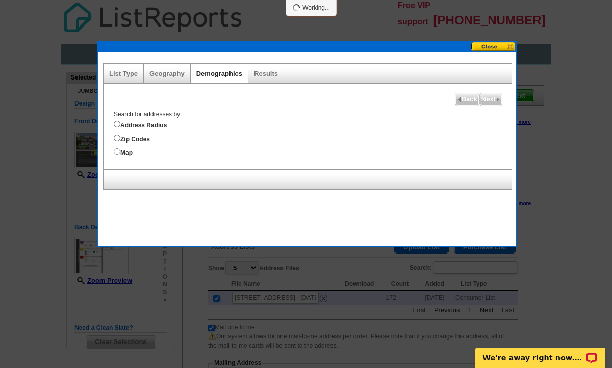
select select
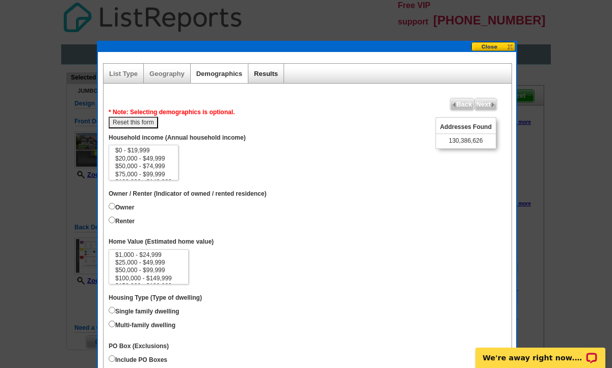
click at [263, 71] on link "Results" at bounding box center [266, 74] width 24 height 8
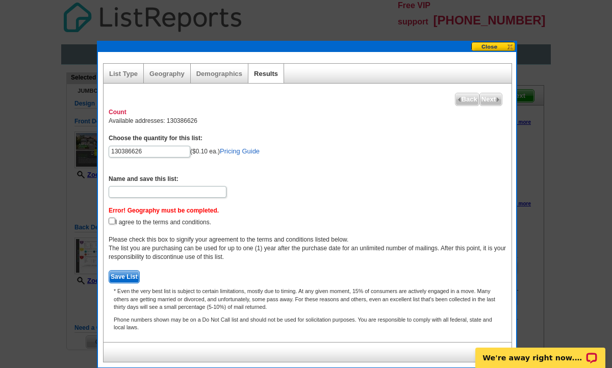
click at [503, 46] on button at bounding box center [493, 47] width 45 height 10
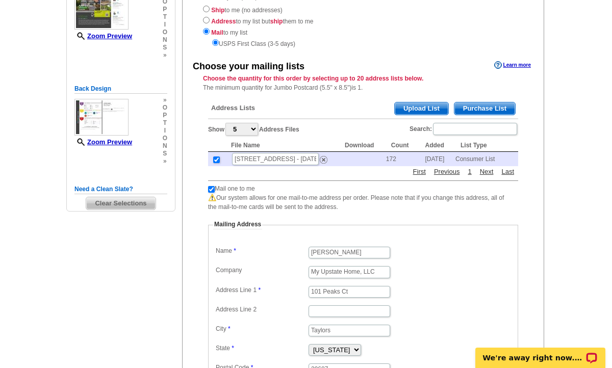
scroll to position [138, 0]
click at [254, 132] on select "5 10 25 50 100" at bounding box center [241, 129] width 33 height 13
select select "100"
click at [227, 123] on select "5 10 25 50 100" at bounding box center [241, 129] width 33 height 13
click at [187, 173] on div "Choose your mailing lists Learn more Choose the quantity for this order by sele…" at bounding box center [363, 249] width 361 height 380
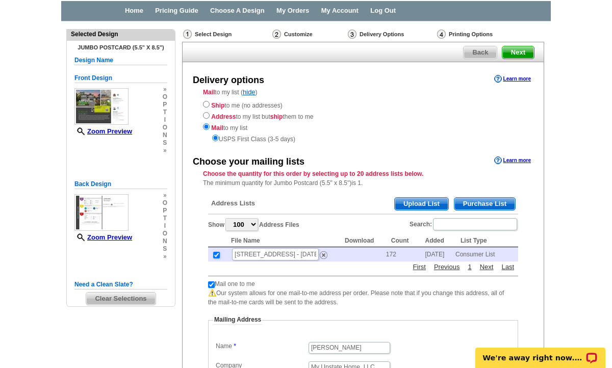
scroll to position [36, 0]
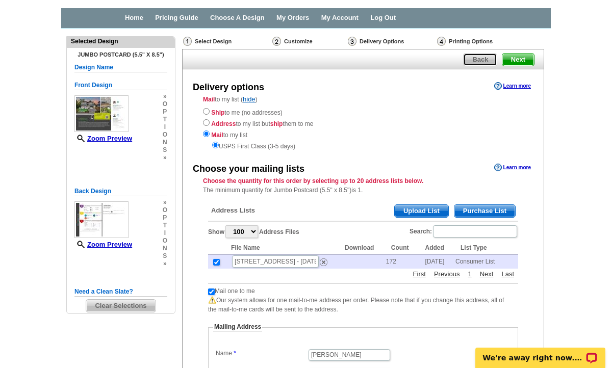
click at [476, 60] on span "Back" at bounding box center [479, 60] width 33 height 12
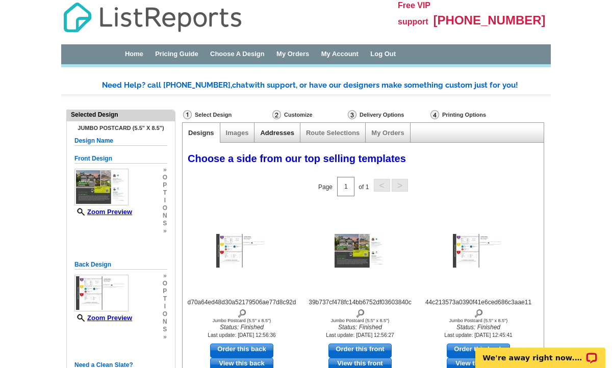
click at [276, 132] on link "Addresses" at bounding box center [277, 133] width 34 height 8
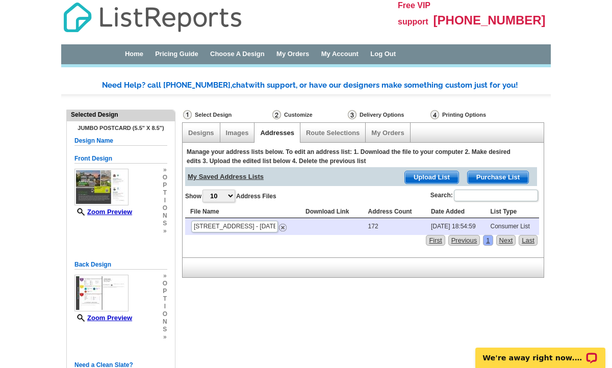
click at [274, 132] on link "Addresses" at bounding box center [277, 133] width 34 height 8
click at [257, 179] on span "My Saved Address Lists" at bounding box center [226, 174] width 76 height 15
click at [307, 116] on div "Customize" at bounding box center [308, 115] width 75 height 10
click at [226, 114] on div "Select Design" at bounding box center [226, 116] width 89 height 13
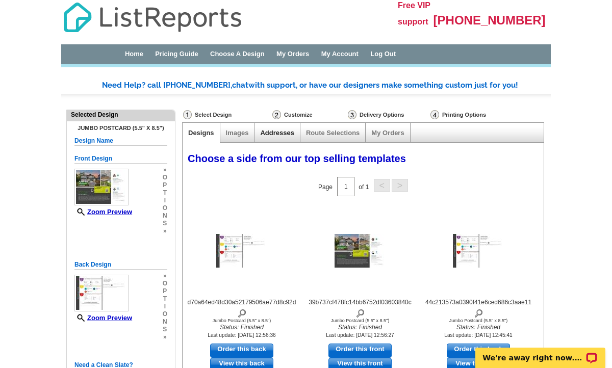
click at [271, 135] on link "Addresses" at bounding box center [277, 133] width 34 height 8
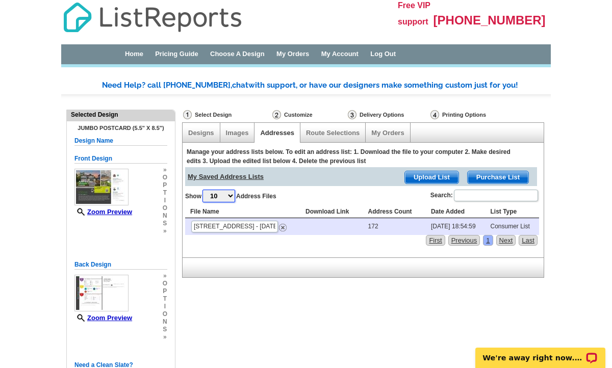
click at [233, 194] on select "10 25 50 100" at bounding box center [218, 196] width 33 height 13
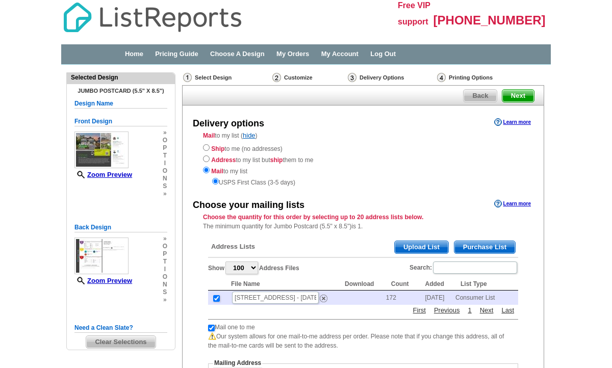
select select "100"
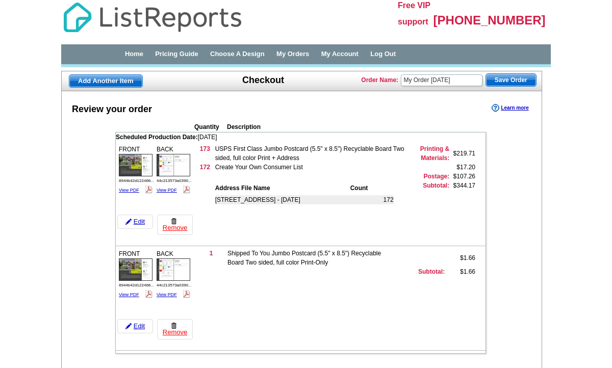
scroll to position [14, 0]
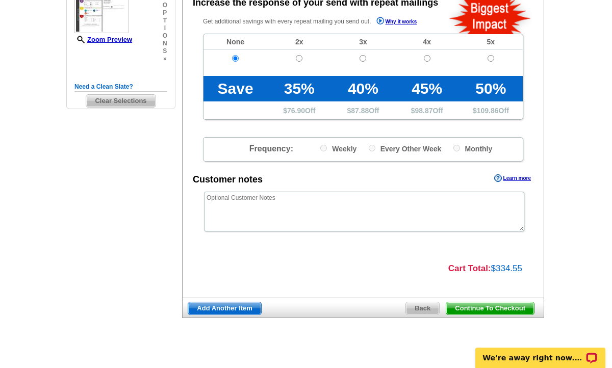
scroll to position [252, 0]
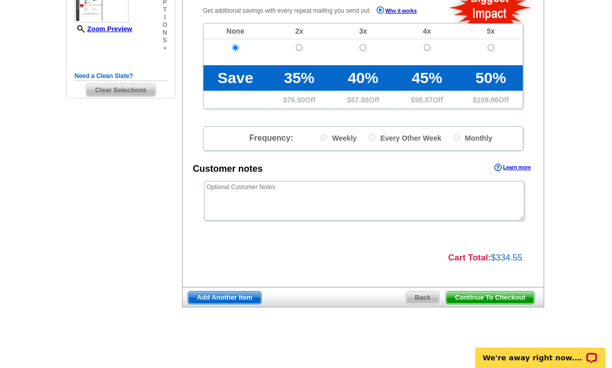
click at [507, 298] on span "Continue To Checkout" at bounding box center [490, 298] width 88 height 12
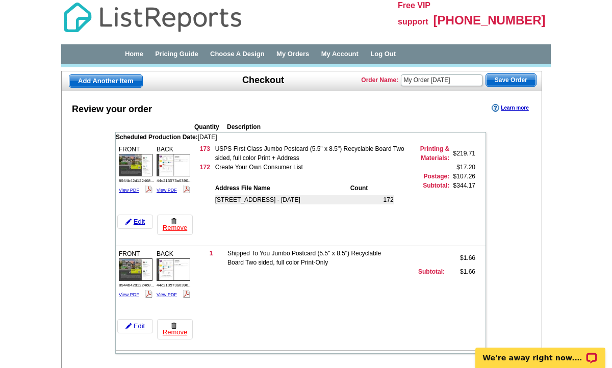
click at [525, 78] on span "Save Order" at bounding box center [511, 80] width 50 height 12
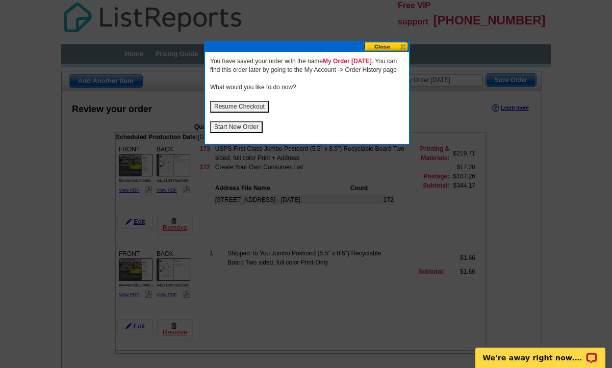
click at [247, 113] on button "Resume Checkout" at bounding box center [239, 107] width 59 height 12
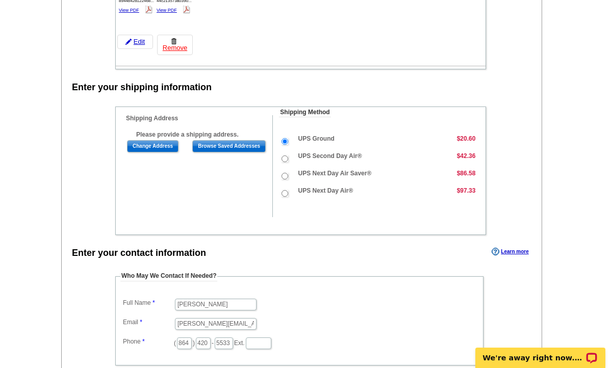
scroll to position [286, 0]
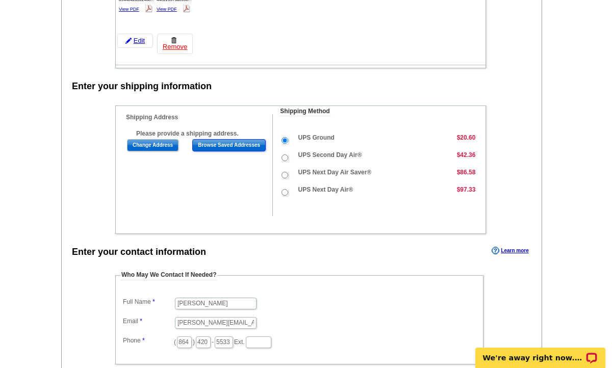
click at [237, 145] on input "Browse Saved Addresses" at bounding box center [228, 145] width 73 height 12
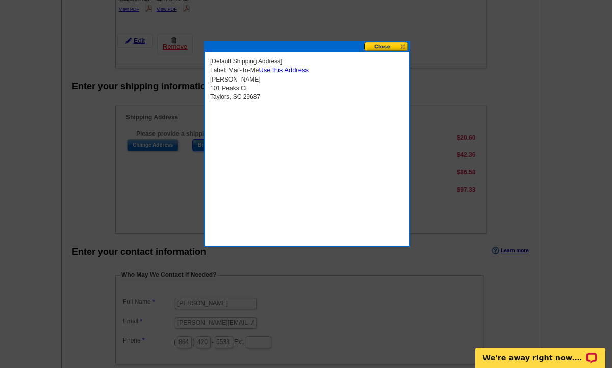
click at [386, 44] on button at bounding box center [386, 47] width 45 height 10
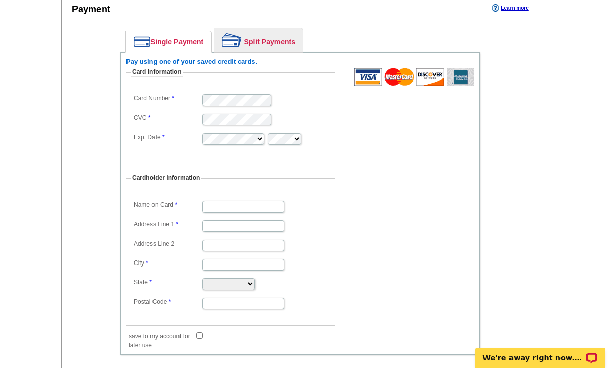
scroll to position [714, 0]
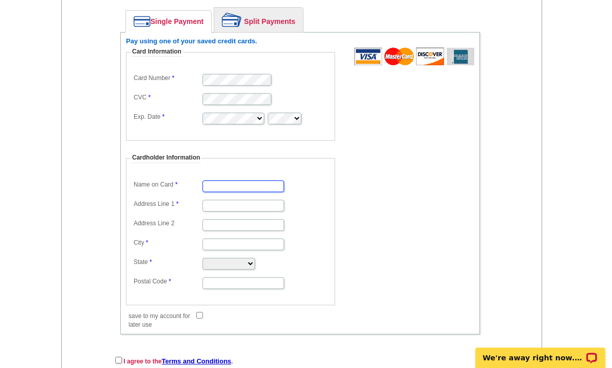
type input "[PERSON_NAME]"
click at [257, 210] on input "Address Line 1" at bounding box center [243, 206] width 82 height 12
type input "P.O. box 4528"
click at [244, 249] on input "City" at bounding box center [243, 245] width 82 height 12
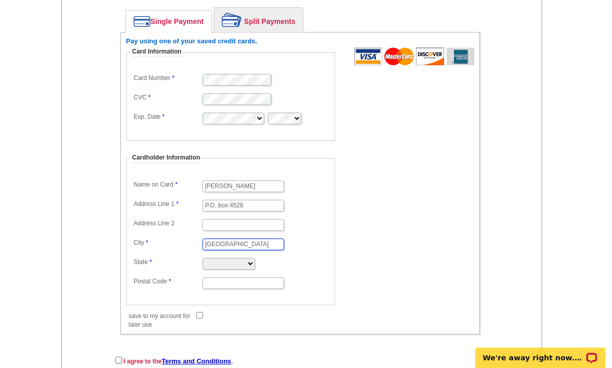
type input "[GEOGRAPHIC_DATA]"
select select "SC"
type input "29608"
click at [314, 284] on dd "29608" at bounding box center [230, 282] width 199 height 15
click at [200, 315] on input "save to my account for later use" at bounding box center [199, 315] width 7 height 7
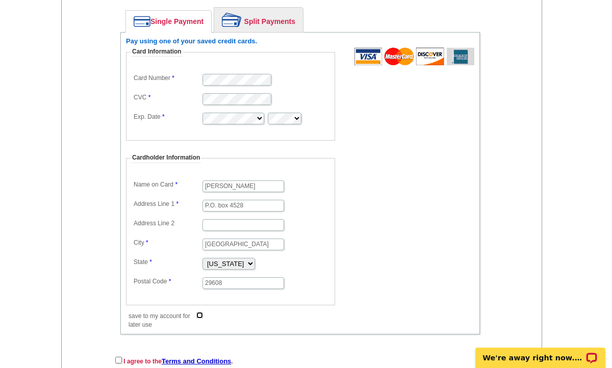
checkbox input "true"
click at [118, 361] on input "checkbox" at bounding box center [118, 360] width 7 height 7
checkbox input "true"
click at [286, 332] on div "Pay using one of your saved credit cards. Card Information Card Number CVC Exp.…" at bounding box center [299, 183] width 359 height 303
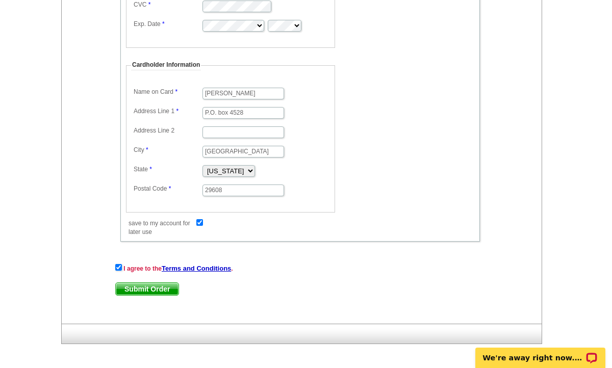
scroll to position [809, 0]
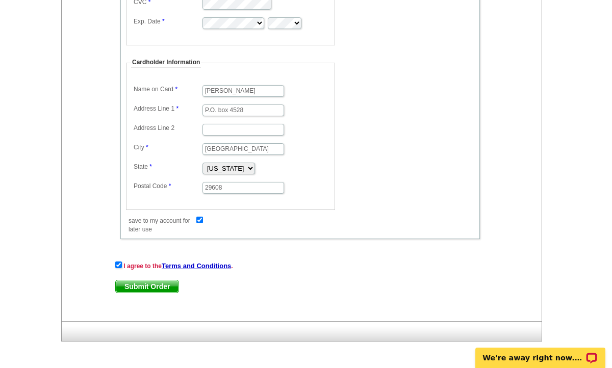
click at [172, 287] on span "Submit Order" at bounding box center [147, 286] width 63 height 12
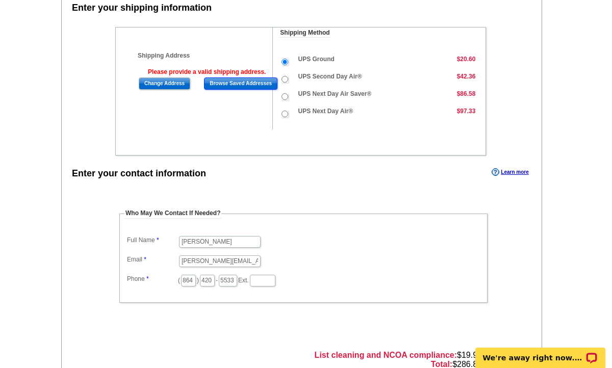
click at [231, 85] on input "Browse Saved Addresses" at bounding box center [240, 84] width 73 height 12
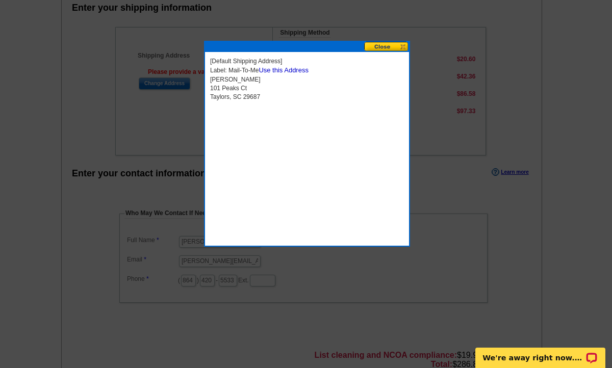
click at [302, 70] on link "Use this Address" at bounding box center [284, 70] width 50 height 8
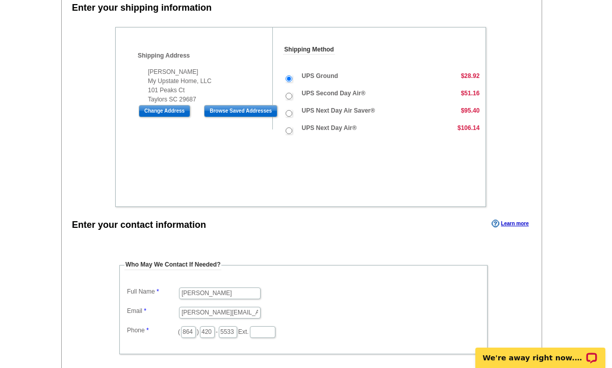
click at [456, 258] on div "Who May We Contact If Needed? Full Name [PERSON_NAME] Email [PERSON_NAME][EMAIL…" at bounding box center [304, 317] width 375 height 118
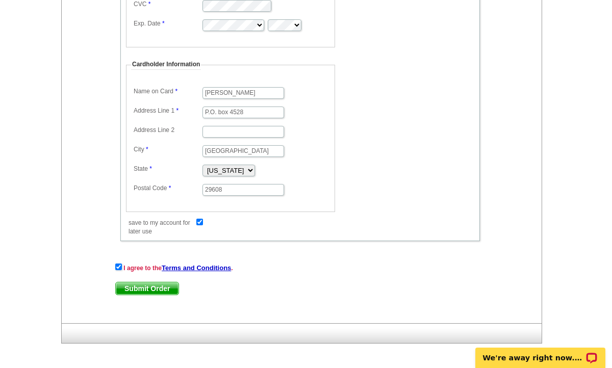
scroll to position [912, 0]
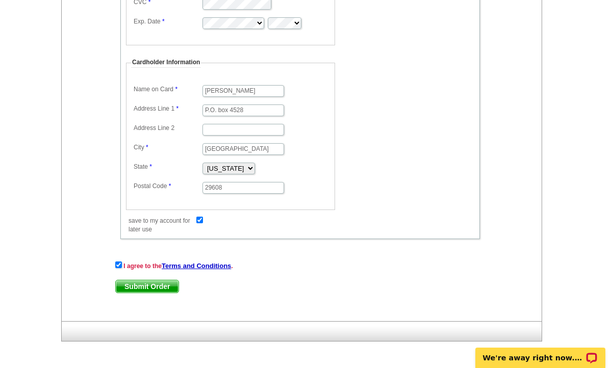
click at [169, 289] on span "Submit Order" at bounding box center [147, 286] width 63 height 12
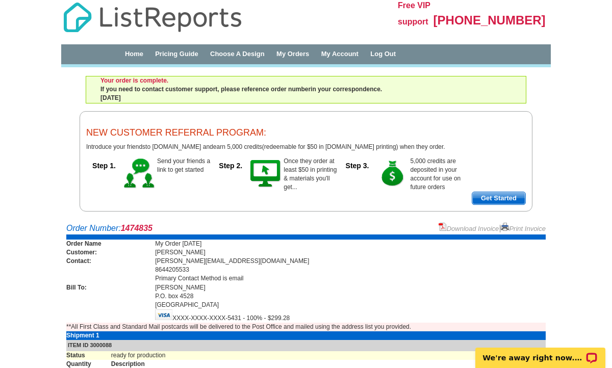
click at [389, 272] on td "8644205533" at bounding box center [350, 270] width 391 height 9
click at [513, 200] on span "Get Started" at bounding box center [498, 198] width 53 height 12
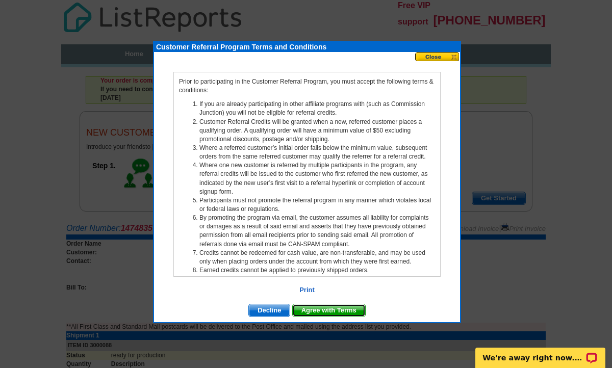
click at [329, 308] on span "Agree with Terms" at bounding box center [329, 310] width 72 height 12
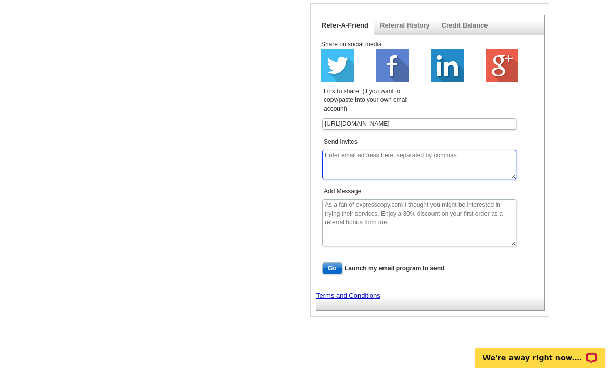
click at [410, 169] on textarea "Send Invites" at bounding box center [419, 164] width 194 height 29
